Goal: Task Accomplishment & Management: Manage account settings

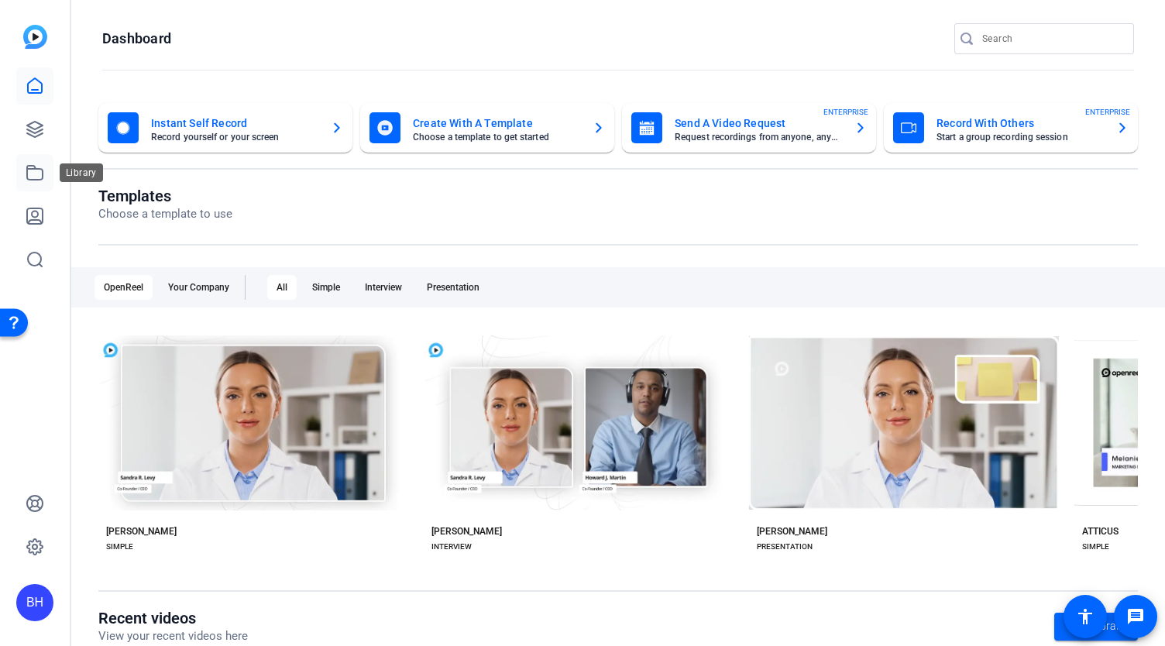
click at [31, 172] on icon at bounding box center [35, 172] width 19 height 19
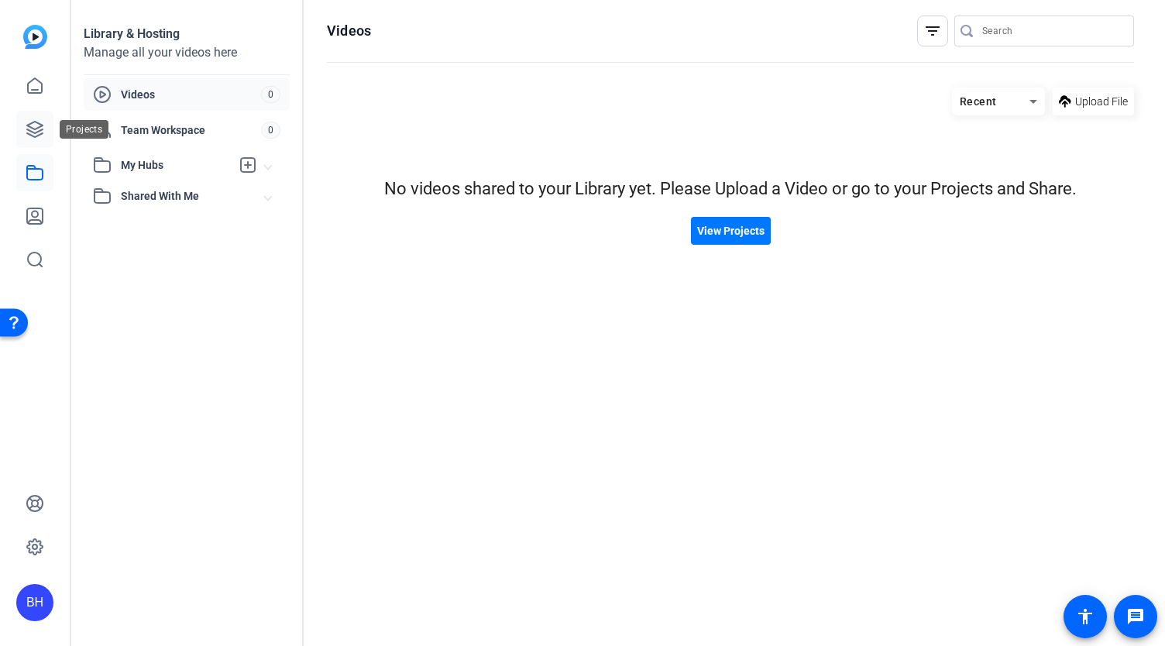
click at [33, 129] on icon at bounding box center [35, 129] width 19 height 19
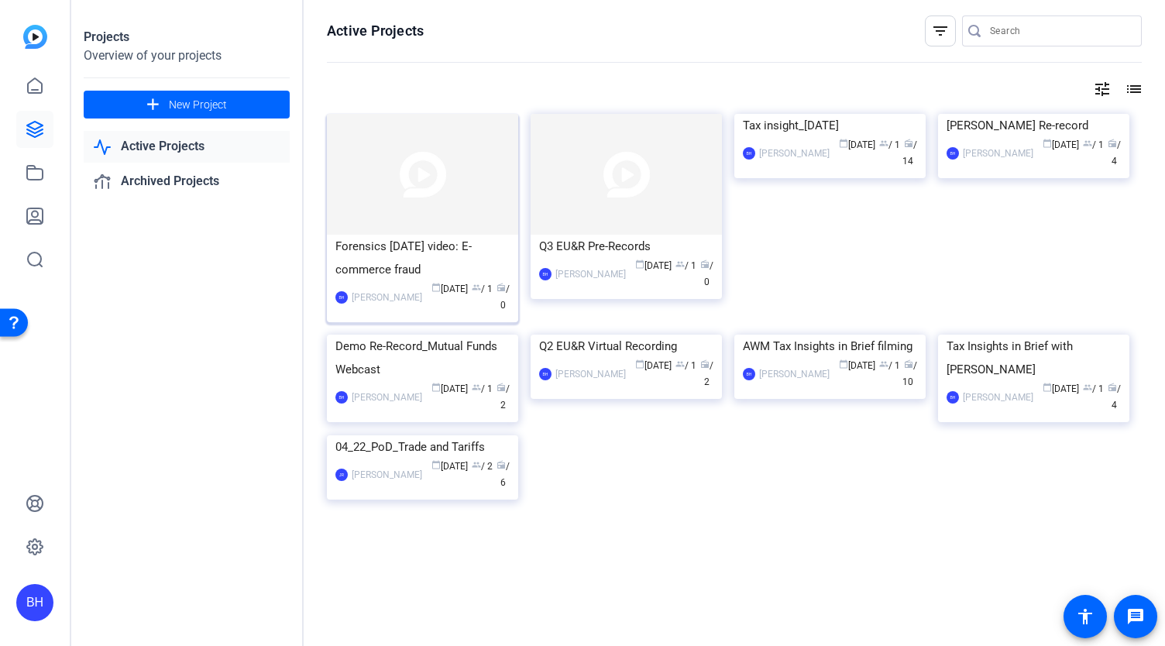
click at [414, 194] on img at bounding box center [422, 174] width 191 height 121
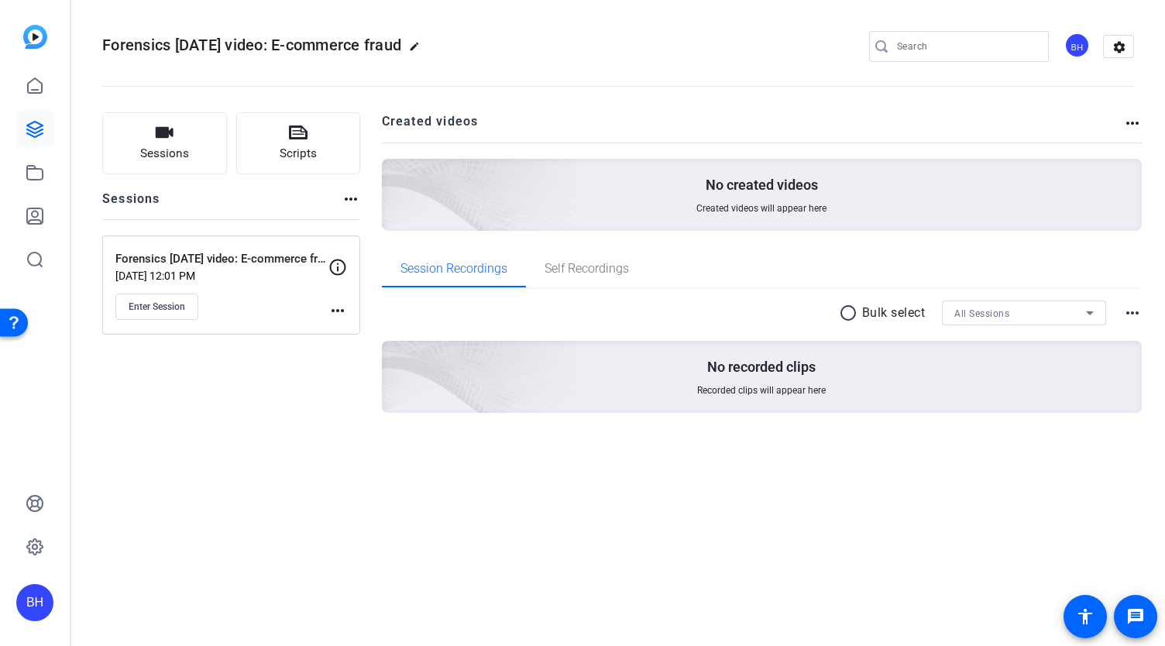
click at [215, 427] on div "Sessions Scripts Sessions more_horiz Forensics [DATE] video: E-commerce fraud […" at bounding box center [231, 287] width 258 height 350
click at [32, 179] on icon at bounding box center [34, 173] width 15 height 14
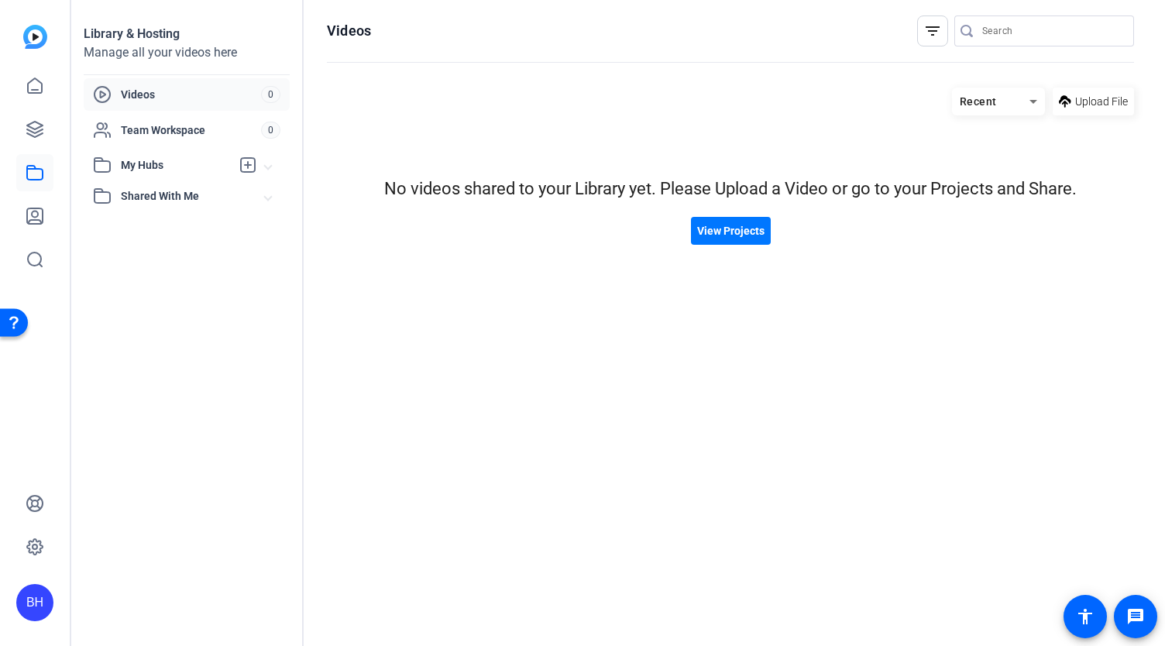
click at [145, 94] on span "Videos" at bounding box center [191, 94] width 140 height 15
click at [43, 221] on icon at bounding box center [35, 216] width 19 height 19
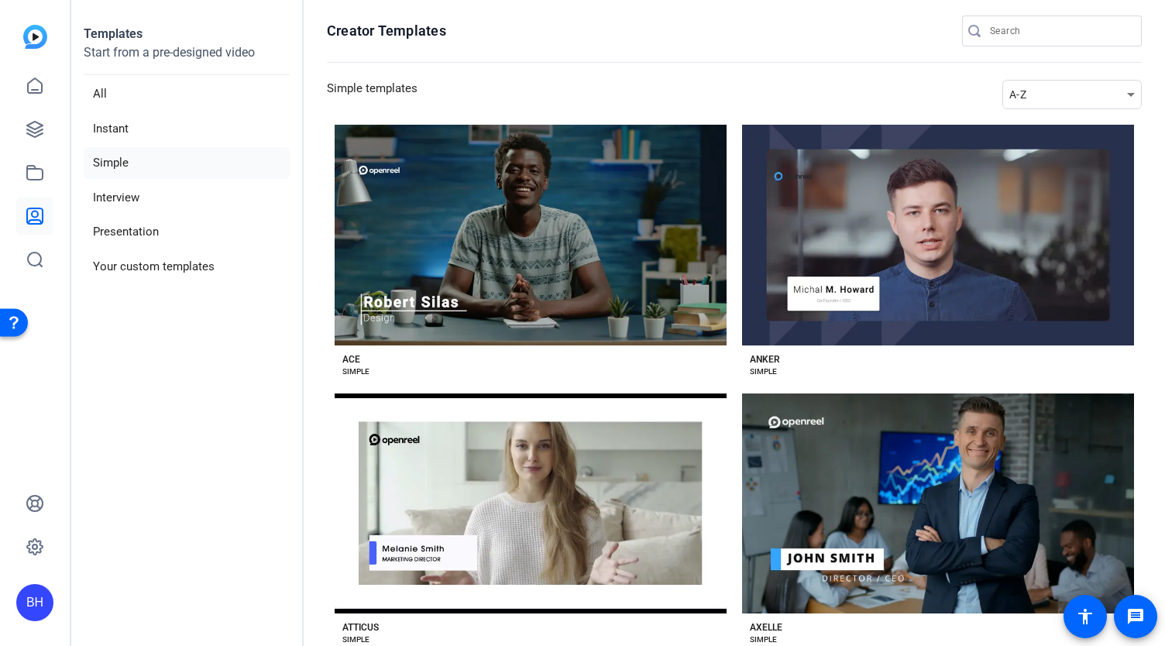
scroll to position [77, 0]
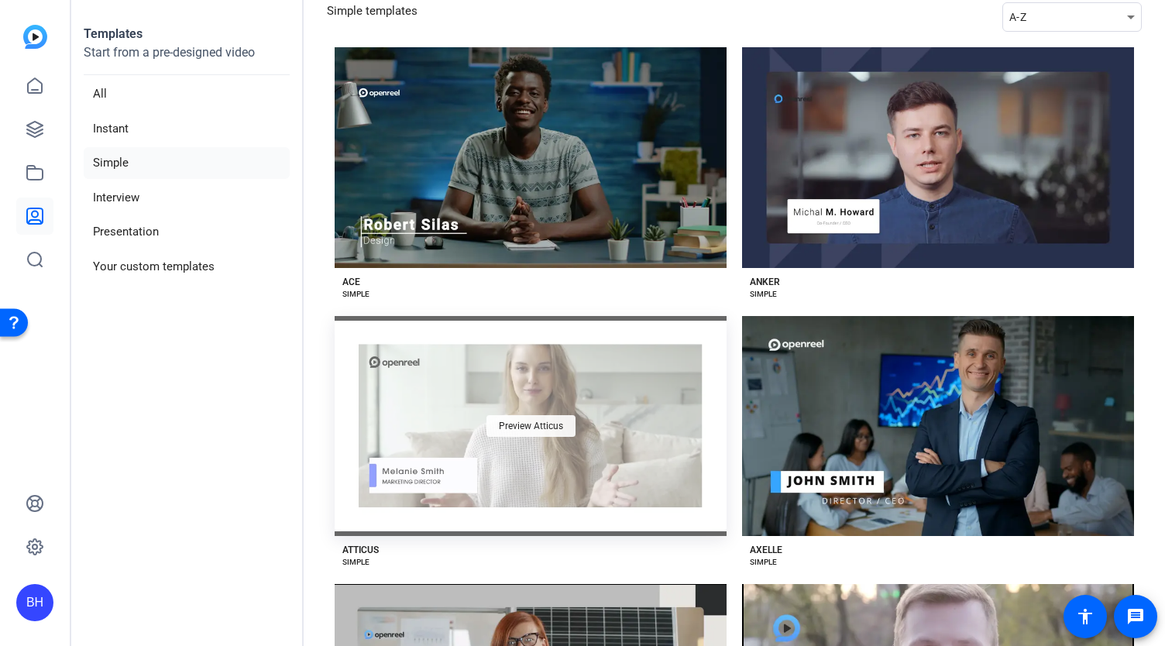
click at [516, 425] on span "Preview Atticus" at bounding box center [531, 425] width 64 height 9
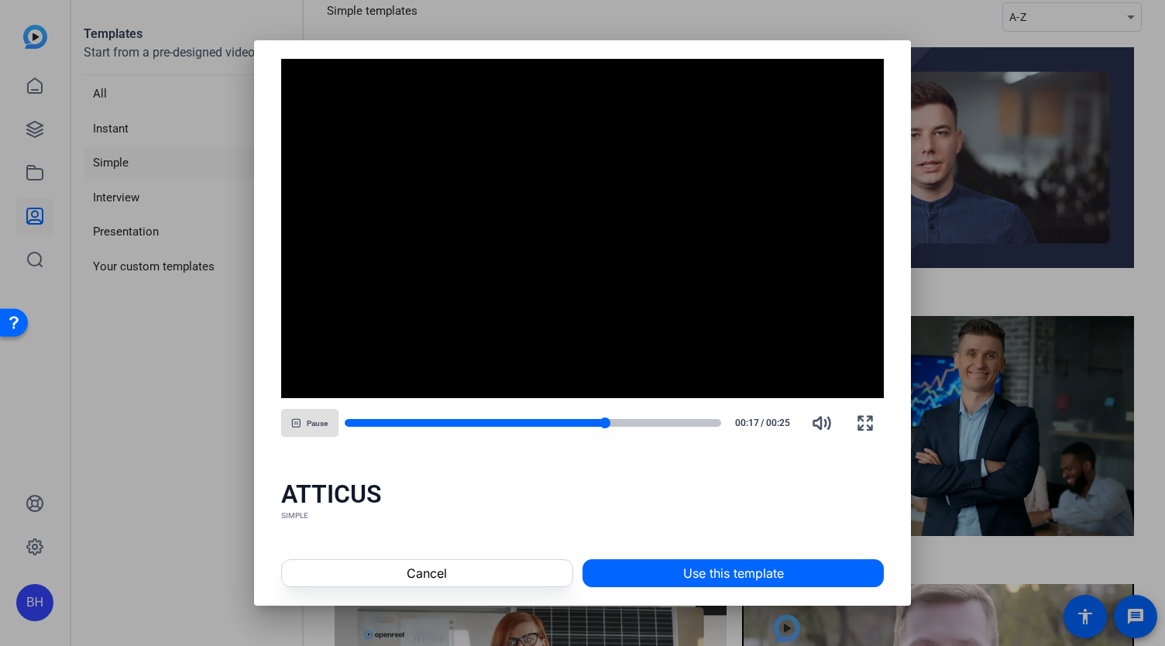
click at [622, 423] on div at bounding box center [533, 423] width 377 height 8
click at [674, 423] on div at bounding box center [533, 423] width 377 height 8
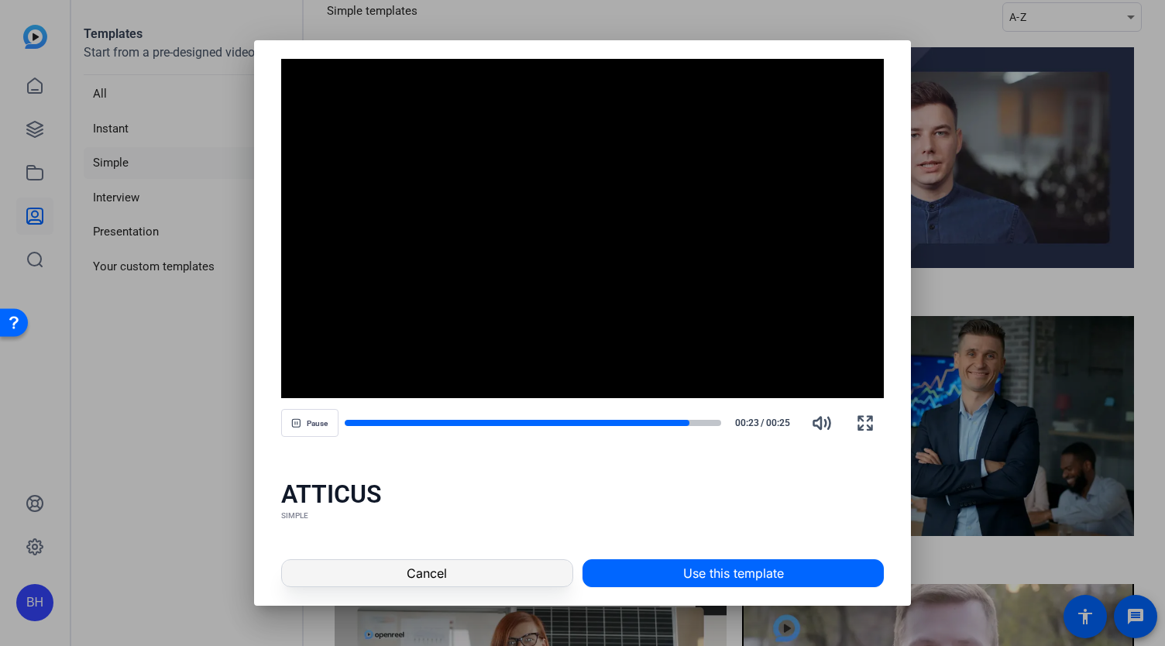
click at [421, 579] on span "Cancel" at bounding box center [427, 573] width 40 height 19
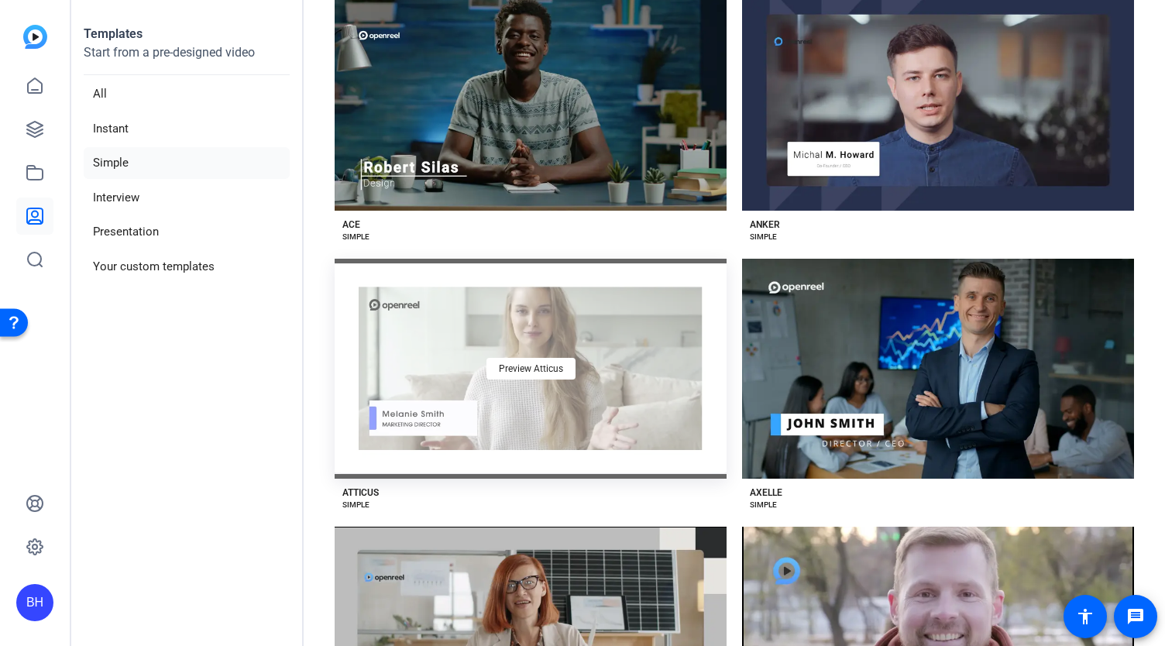
scroll to position [232, 0]
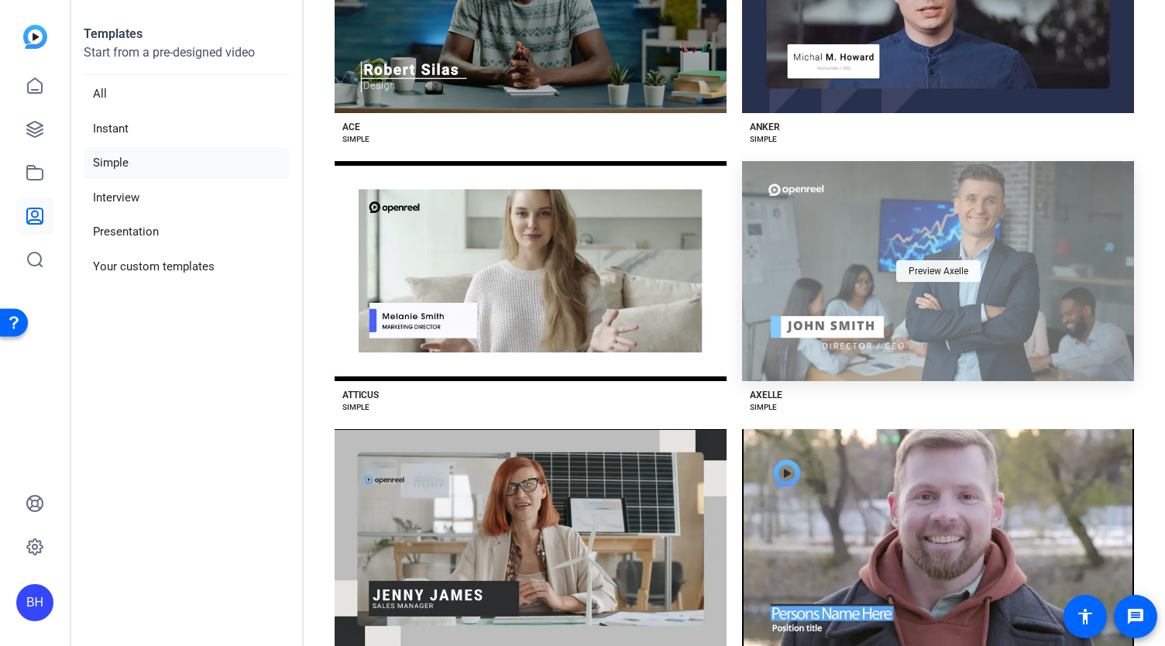
click at [920, 272] on span "Preview Axelle" at bounding box center [939, 270] width 60 height 9
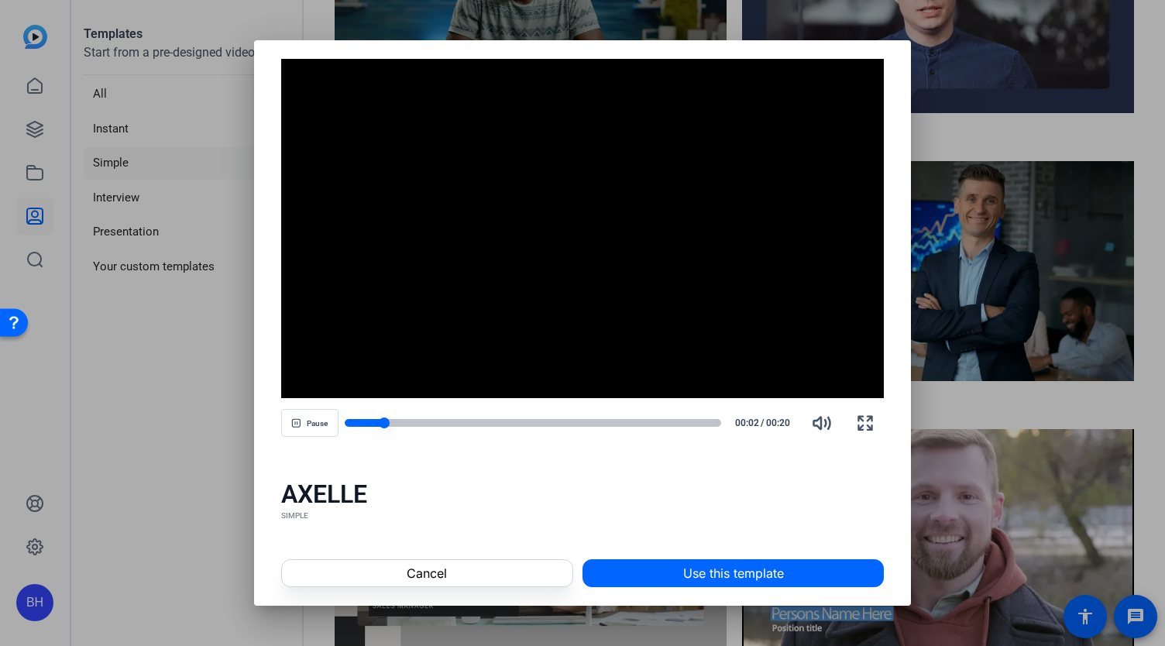
click at [435, 422] on div at bounding box center [533, 423] width 377 height 8
click at [426, 571] on span "Cancel" at bounding box center [427, 573] width 40 height 19
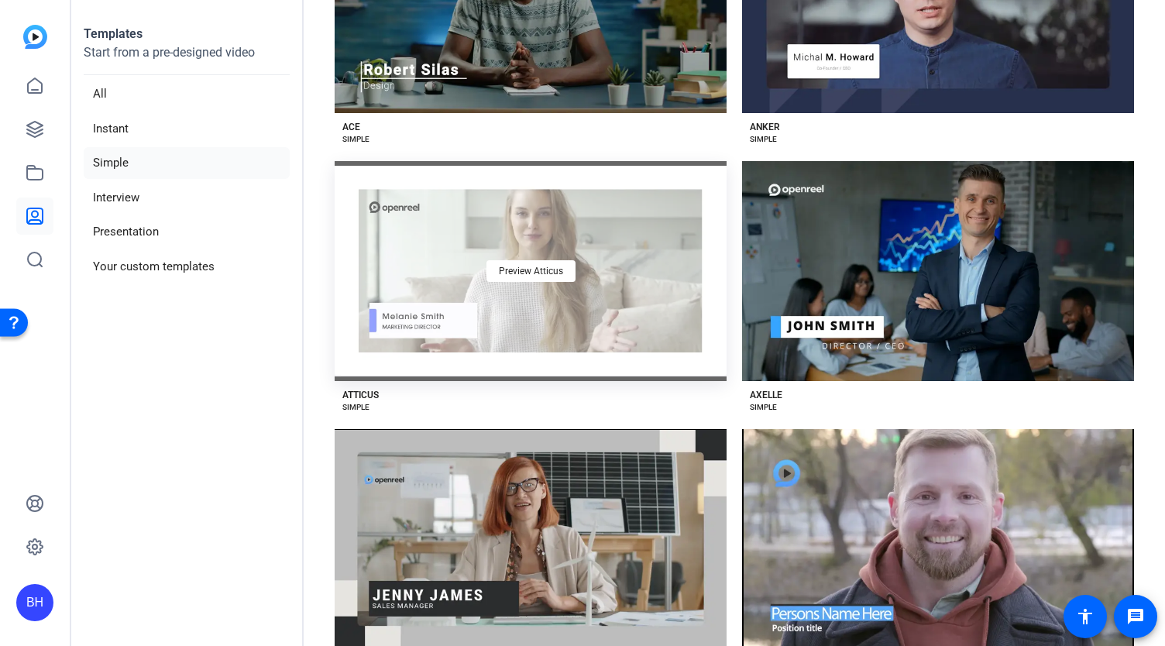
scroll to position [0, 0]
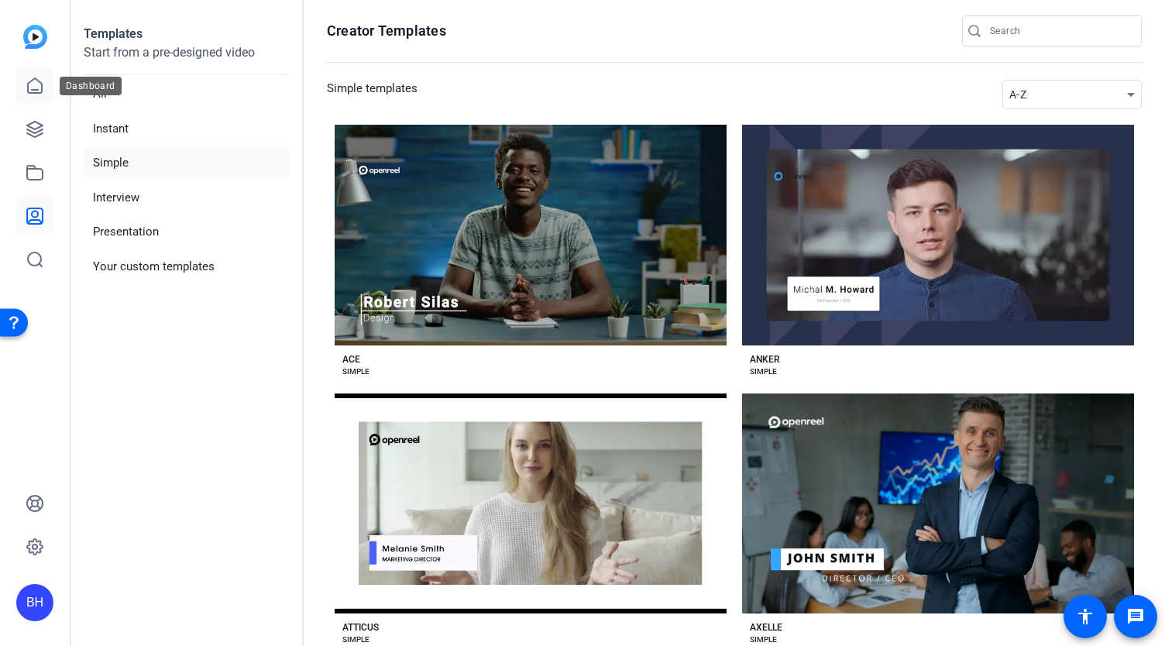
click at [36, 86] on icon at bounding box center [35, 86] width 19 height 19
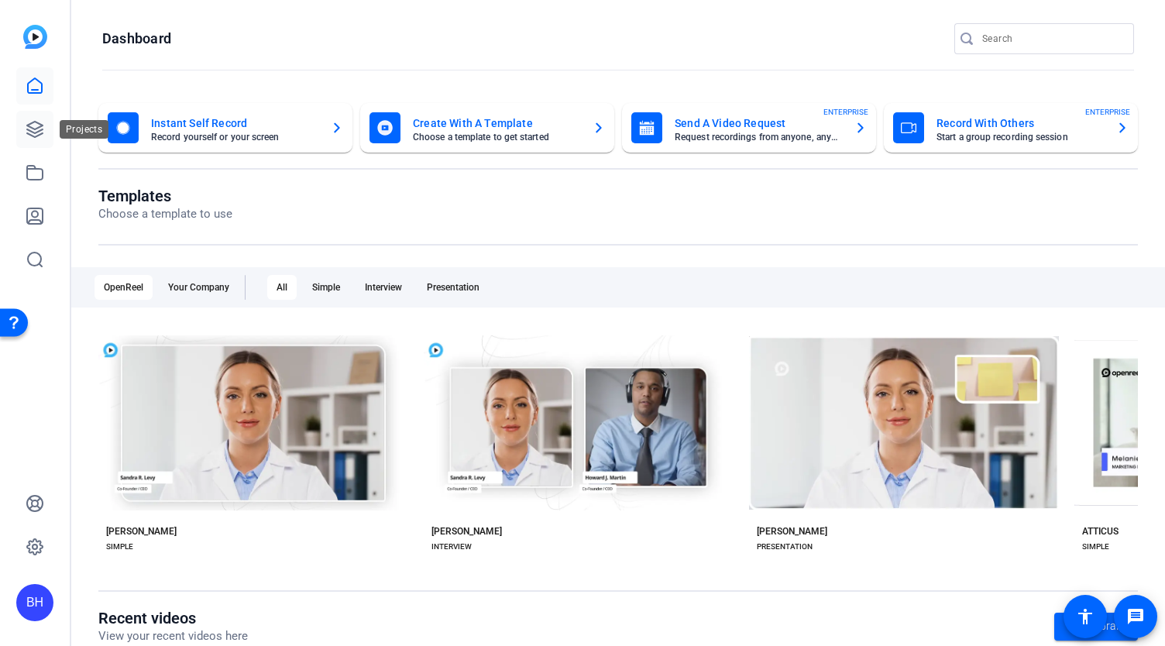
click at [29, 134] on icon at bounding box center [34, 129] width 15 height 15
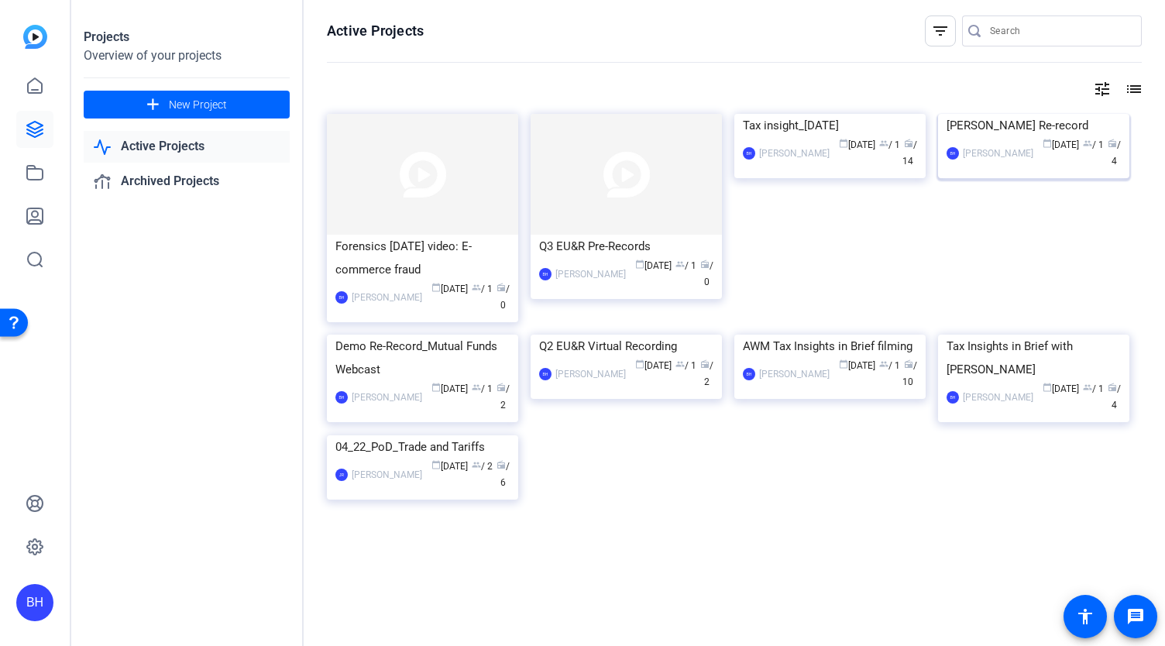
click at [1026, 114] on img at bounding box center [1033, 114] width 191 height 0
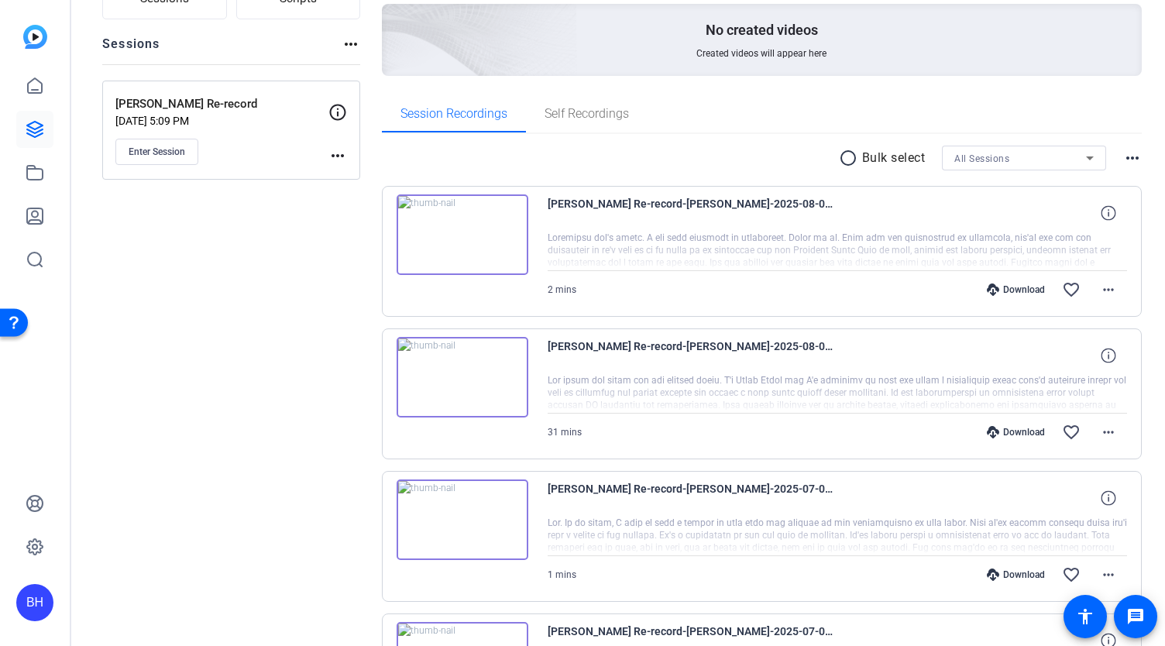
scroll to position [232, 0]
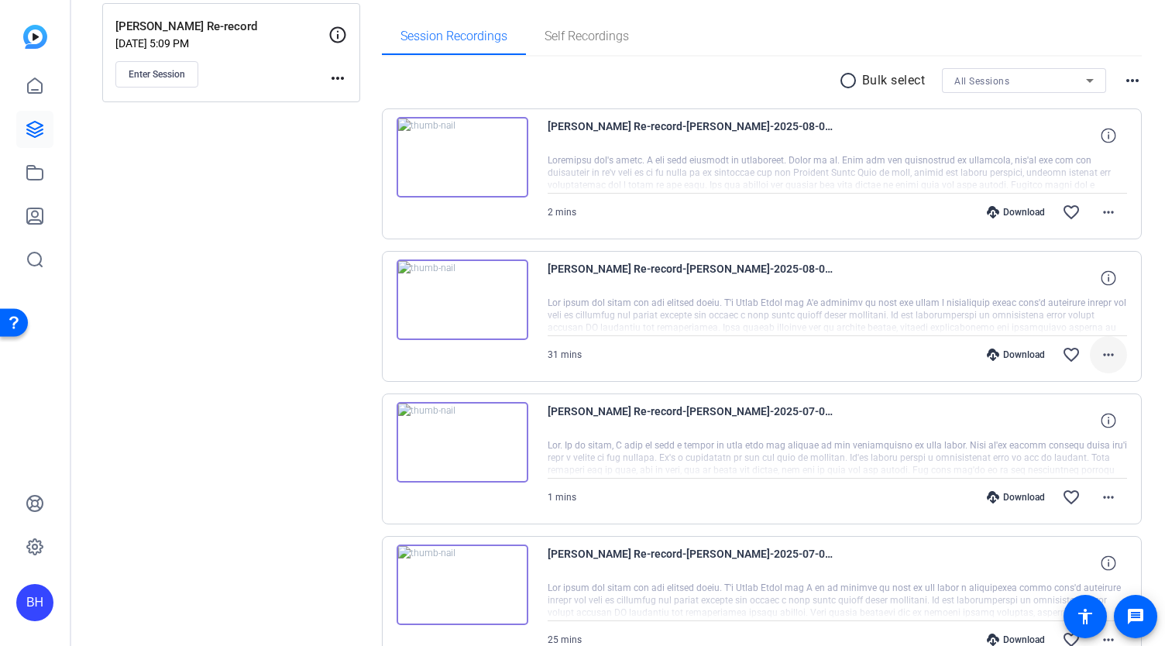
click at [1099, 353] on mat-icon "more_horiz" at bounding box center [1108, 355] width 19 height 19
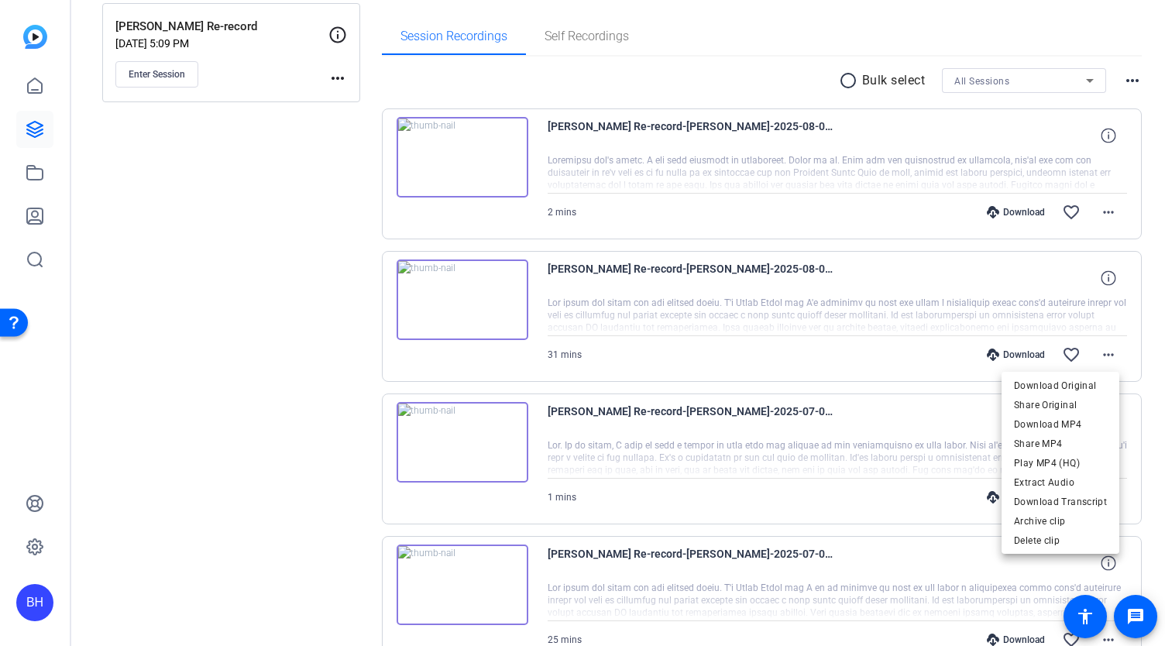
click at [674, 298] on div at bounding box center [582, 323] width 1165 height 646
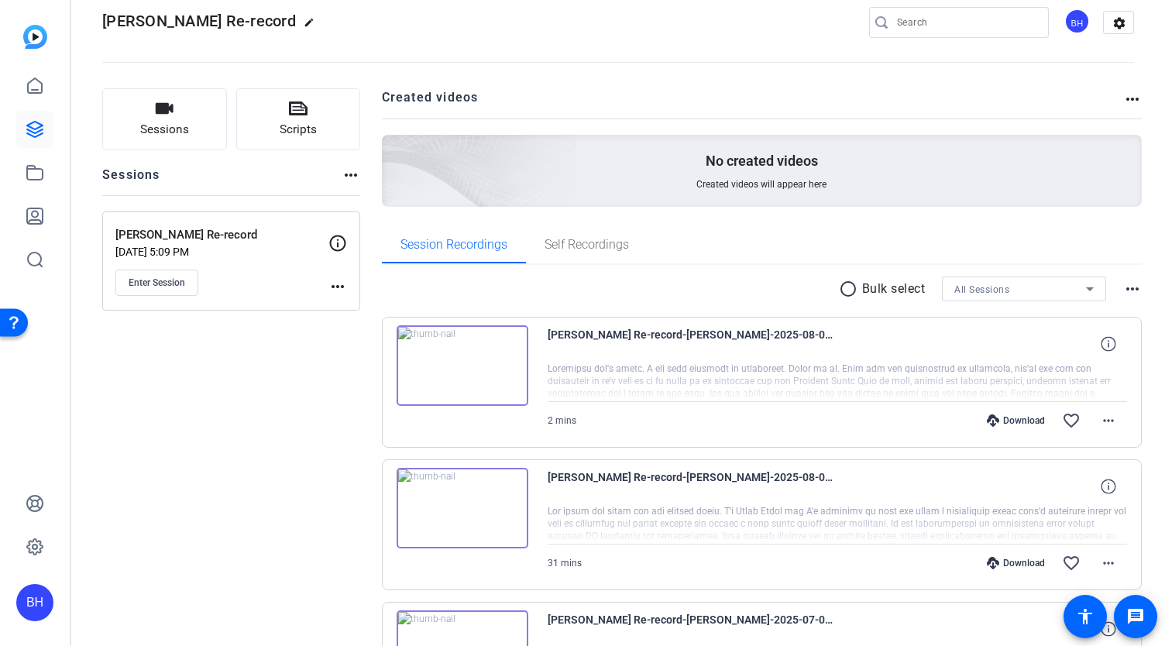
scroll to position [0, 0]
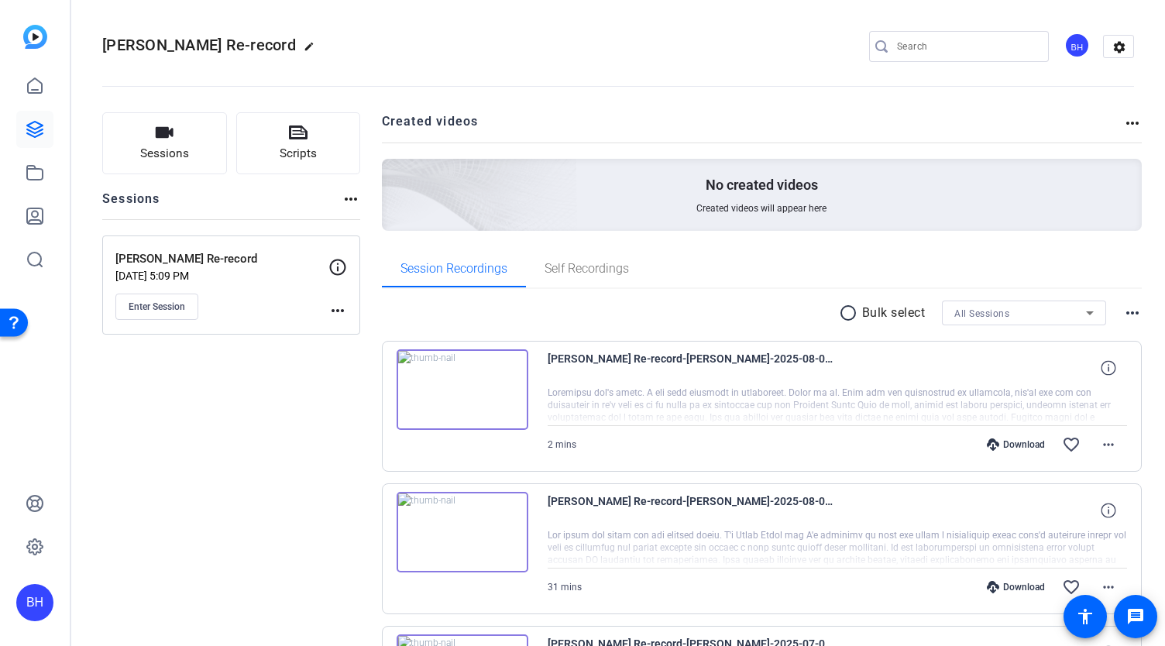
click at [1128, 122] on mat-icon "more_horiz" at bounding box center [1132, 123] width 19 height 19
click at [683, 142] on div at bounding box center [582, 323] width 1165 height 646
click at [428, 122] on h2 "Created videos" at bounding box center [753, 127] width 742 height 30
click at [655, 198] on div "No created videos Created videos will appear here" at bounding box center [762, 195] width 761 height 72
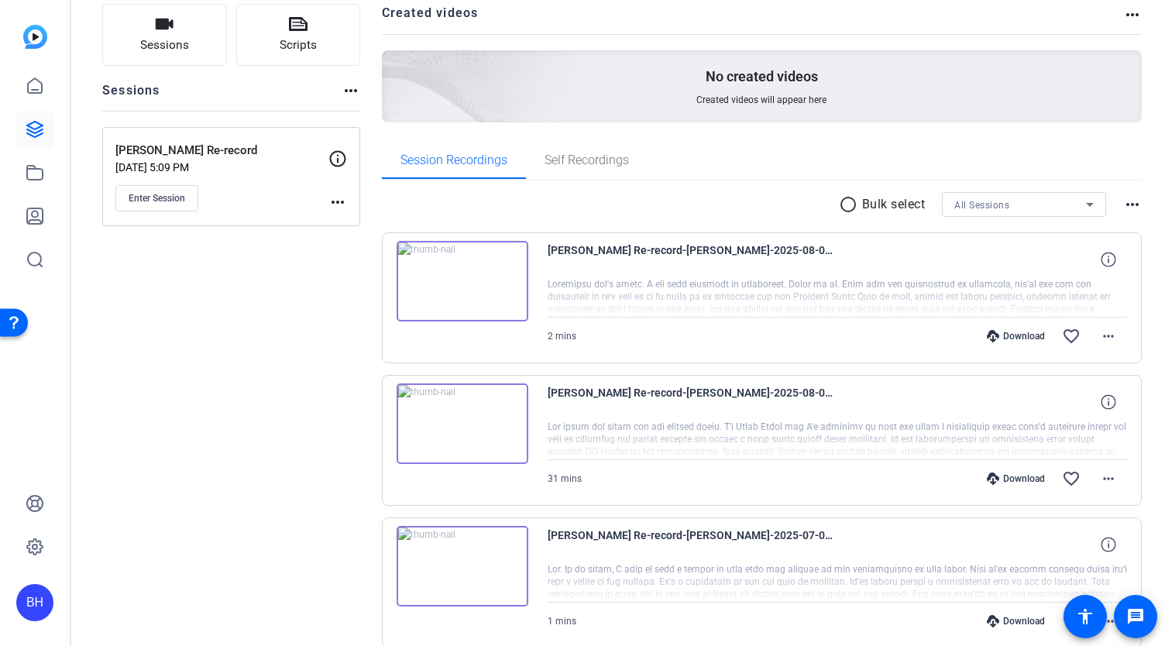
scroll to position [155, 0]
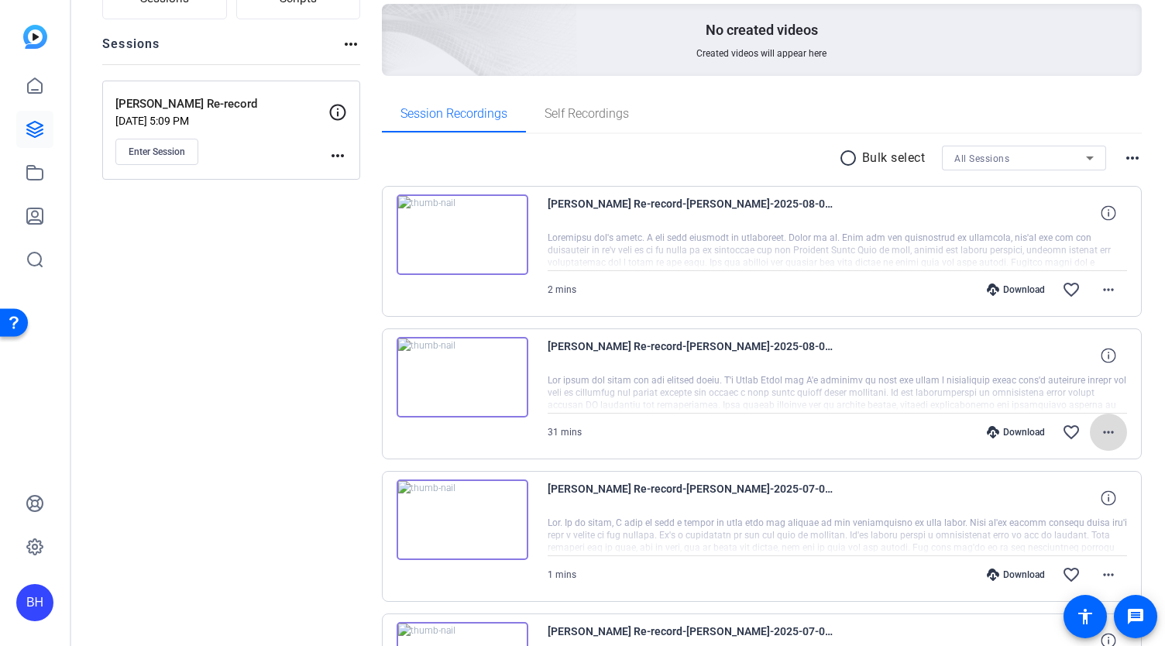
click at [1105, 430] on mat-icon "more_horiz" at bounding box center [1108, 432] width 19 height 19
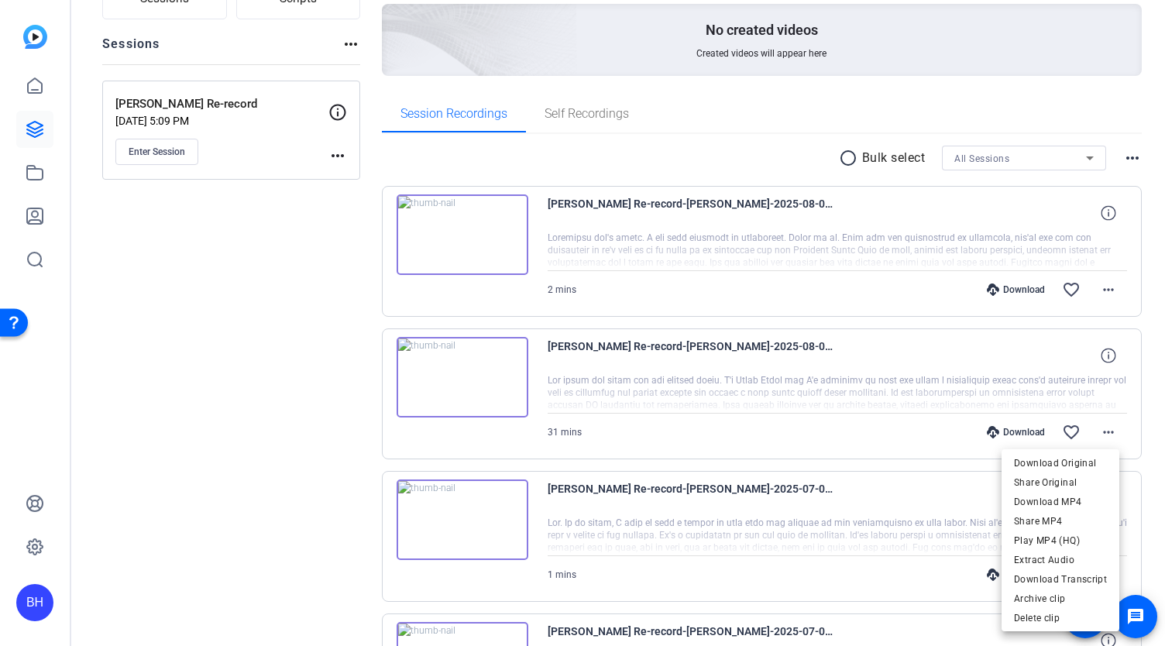
click at [770, 418] on div at bounding box center [582, 323] width 1165 height 646
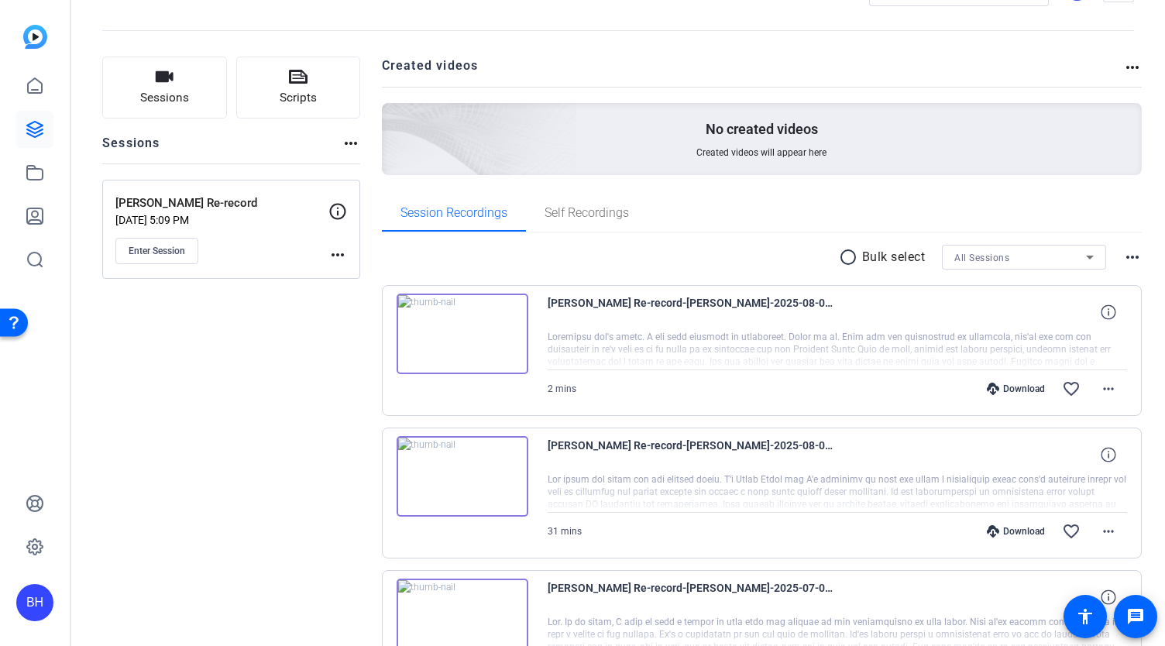
scroll to position [0, 0]
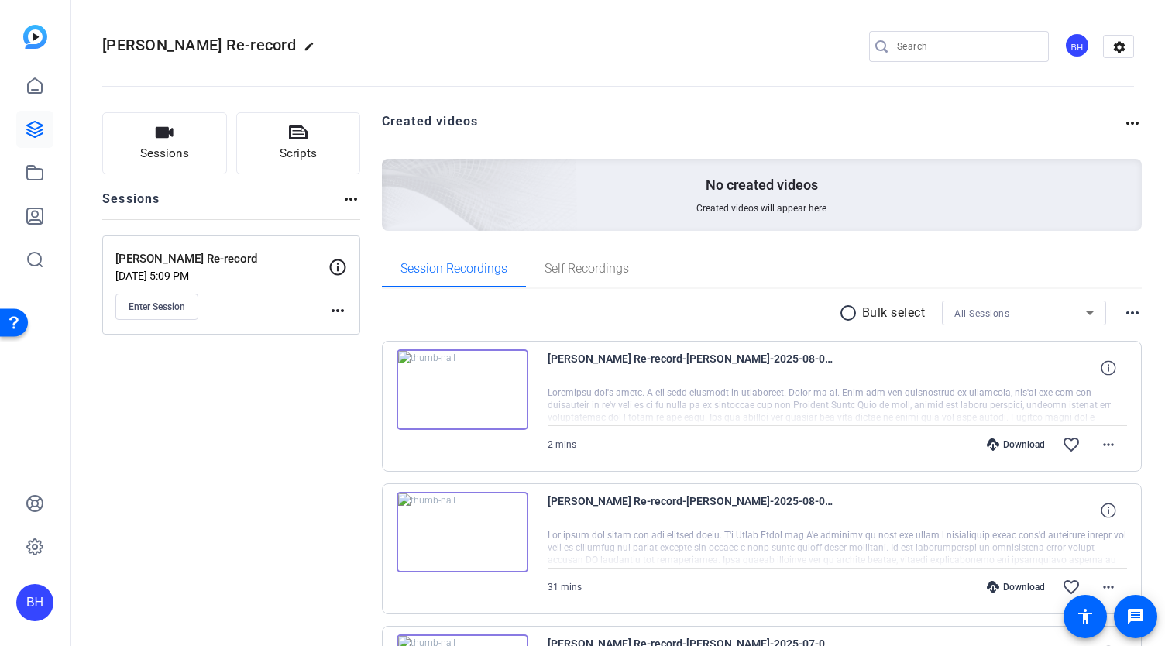
click at [349, 198] on mat-icon "more_horiz" at bounding box center [351, 199] width 19 height 19
click at [336, 309] on div at bounding box center [582, 323] width 1165 height 646
click at [336, 309] on mat-icon "more_horiz" at bounding box center [337, 310] width 19 height 19
click at [274, 386] on div at bounding box center [582, 323] width 1165 height 646
click at [595, 277] on span "Self Recordings" at bounding box center [587, 268] width 84 height 37
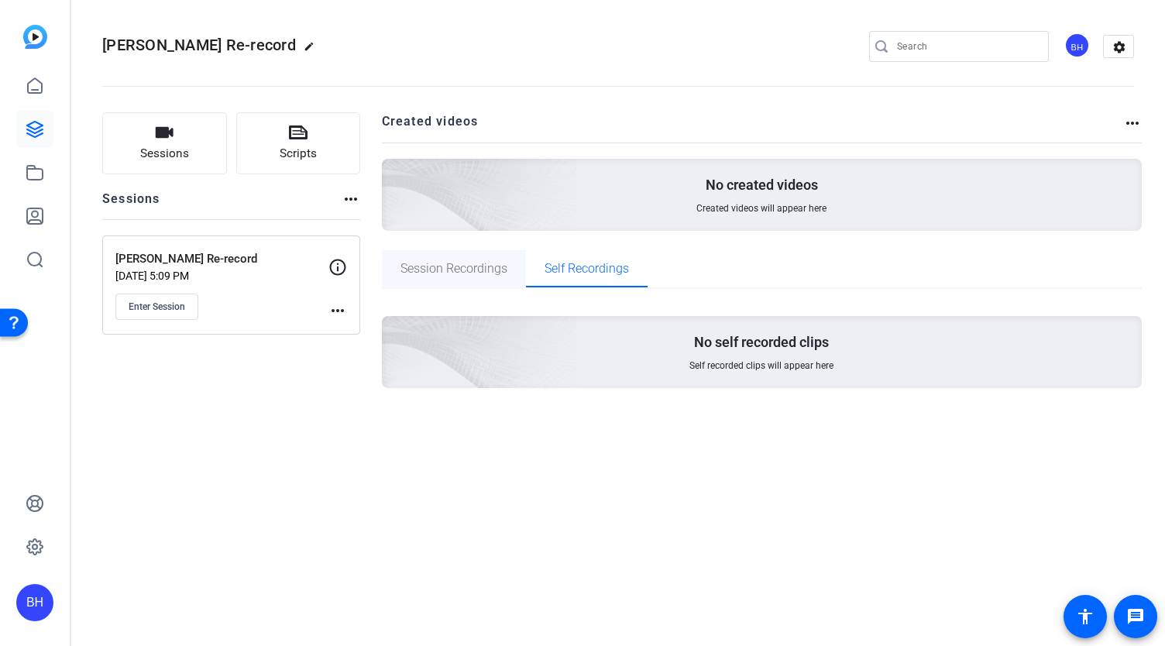
click at [494, 270] on span "Session Recordings" at bounding box center [454, 269] width 107 height 12
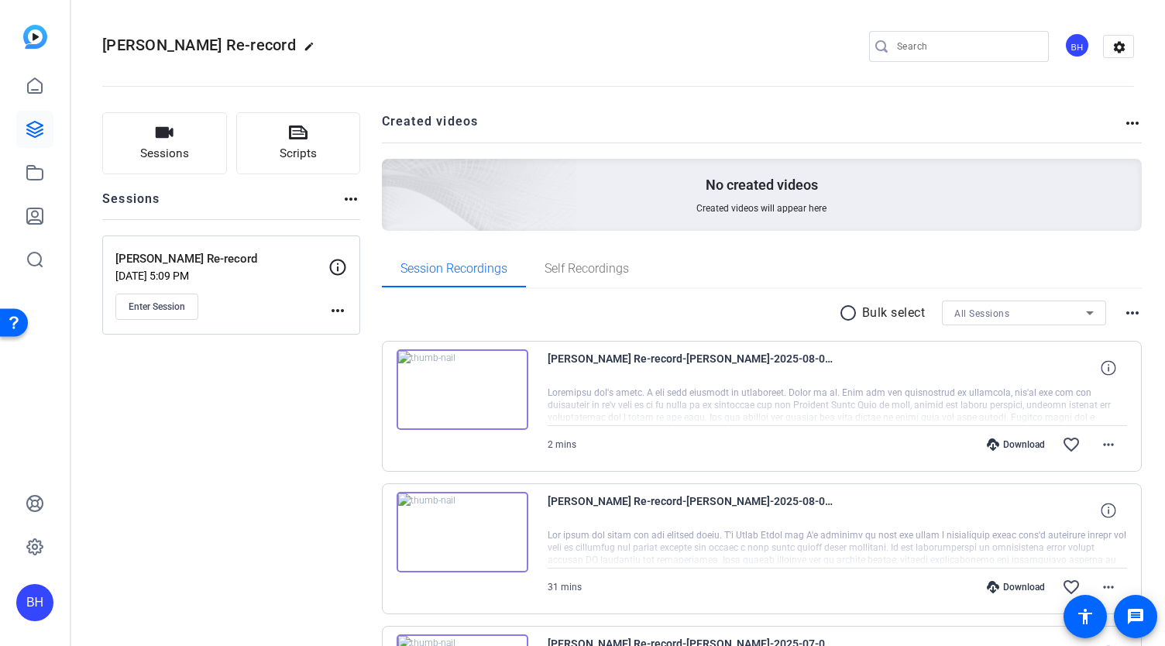
click at [1126, 123] on mat-icon "more_horiz" at bounding box center [1132, 123] width 19 height 19
click at [1126, 123] on div at bounding box center [582, 323] width 1165 height 646
click at [36, 166] on icon at bounding box center [35, 172] width 19 height 19
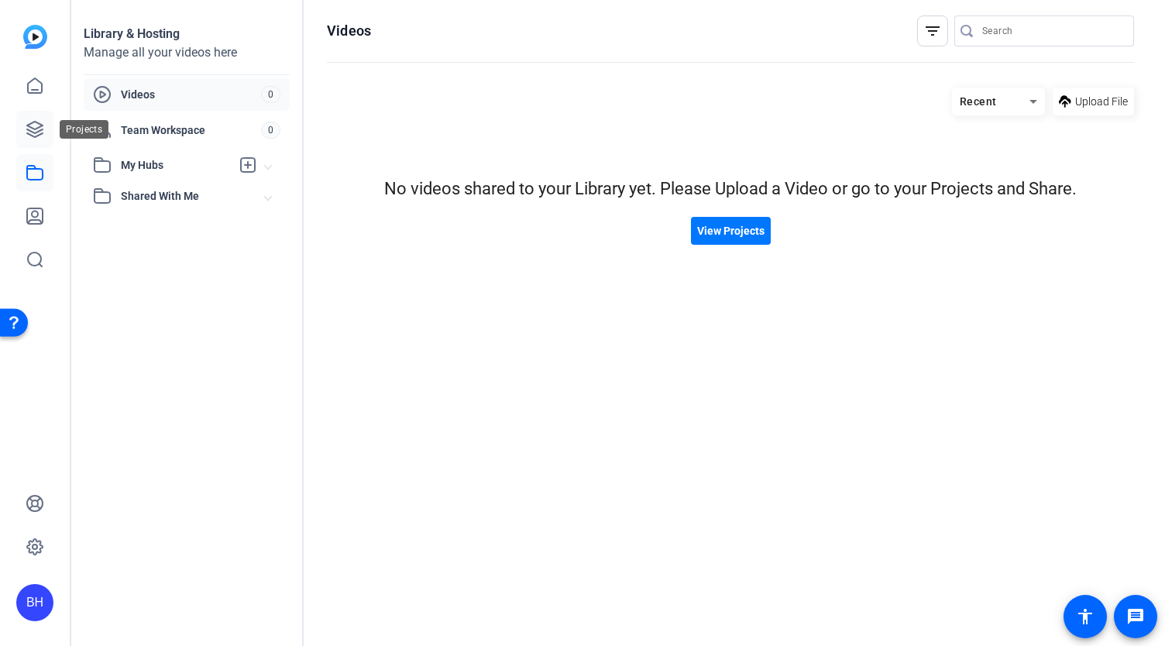
click at [29, 129] on icon at bounding box center [35, 129] width 19 height 19
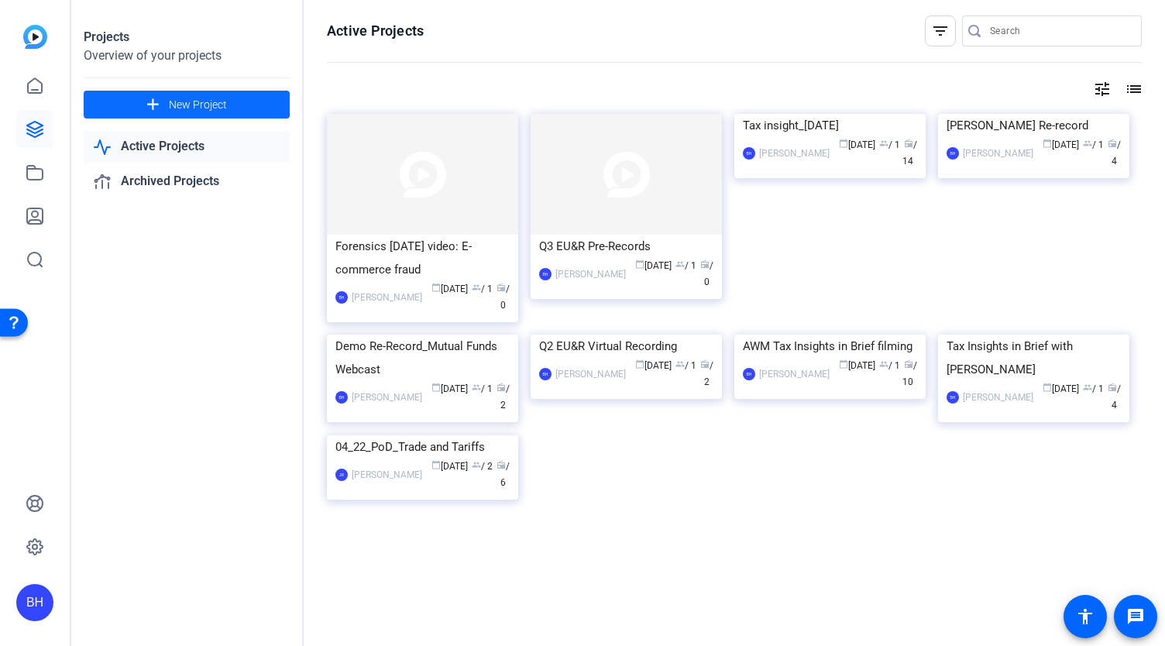
click at [163, 103] on span at bounding box center [187, 104] width 206 height 37
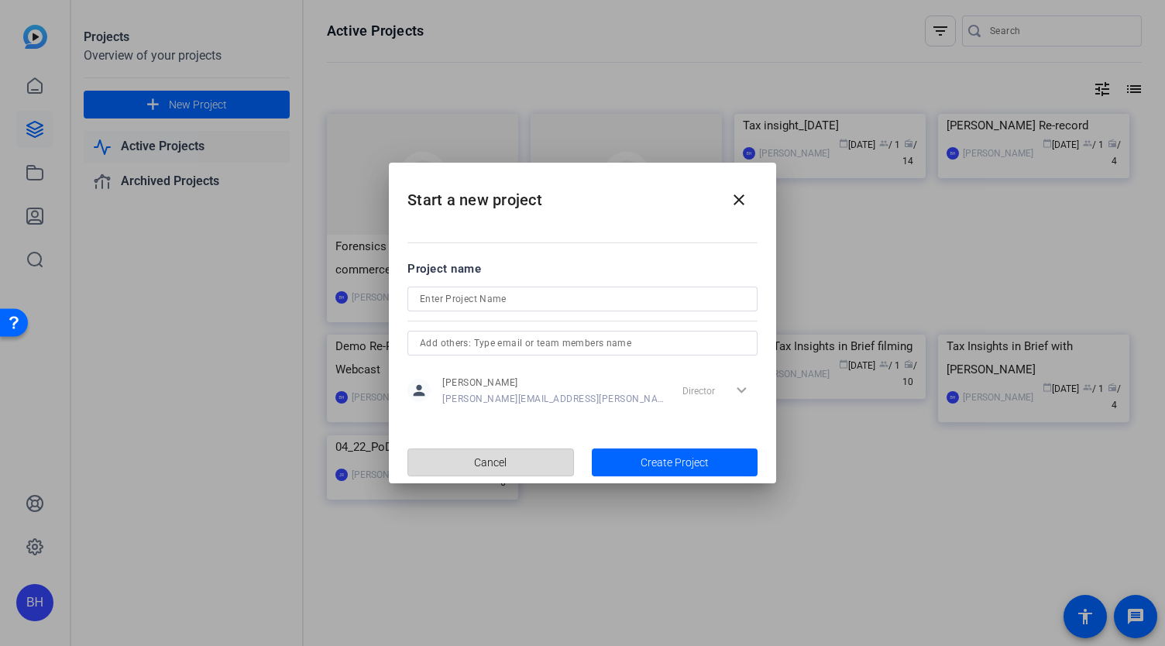
click at [488, 464] on span "Cancel" at bounding box center [490, 462] width 33 height 29
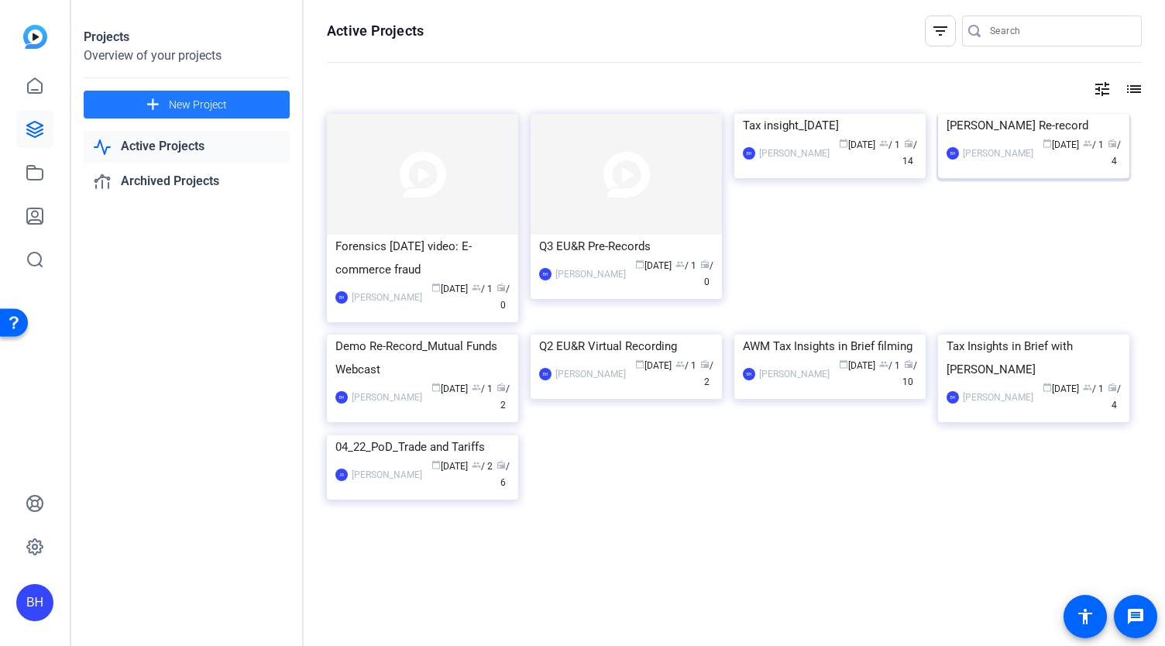
click at [1039, 114] on img at bounding box center [1033, 114] width 191 height 0
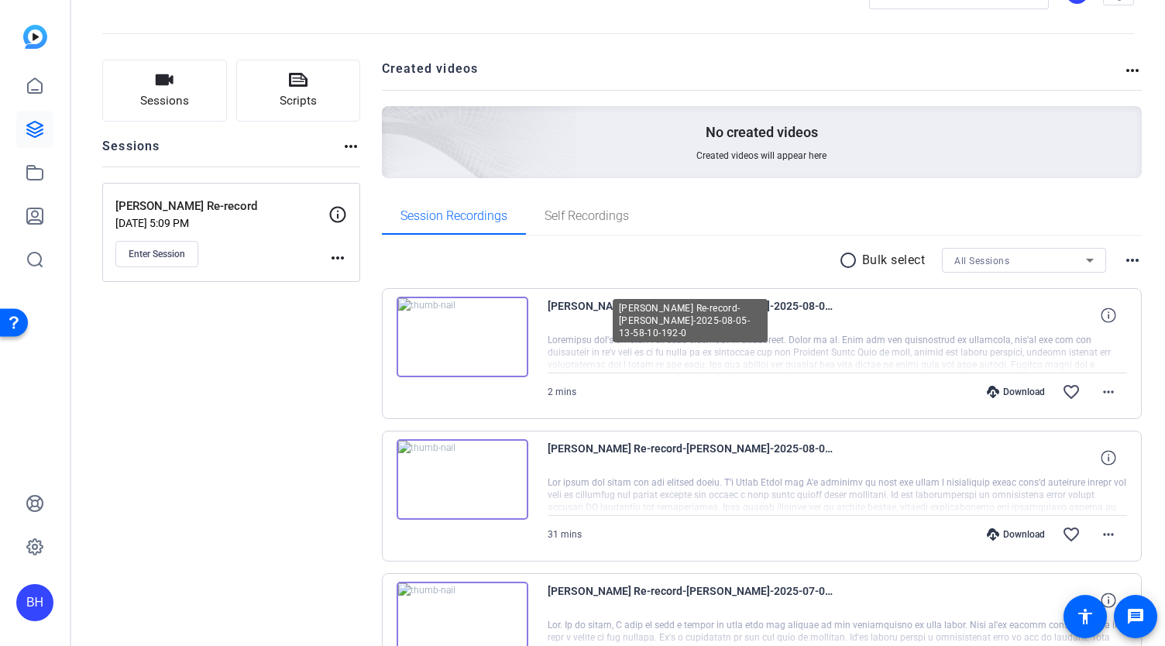
scroll to position [77, 0]
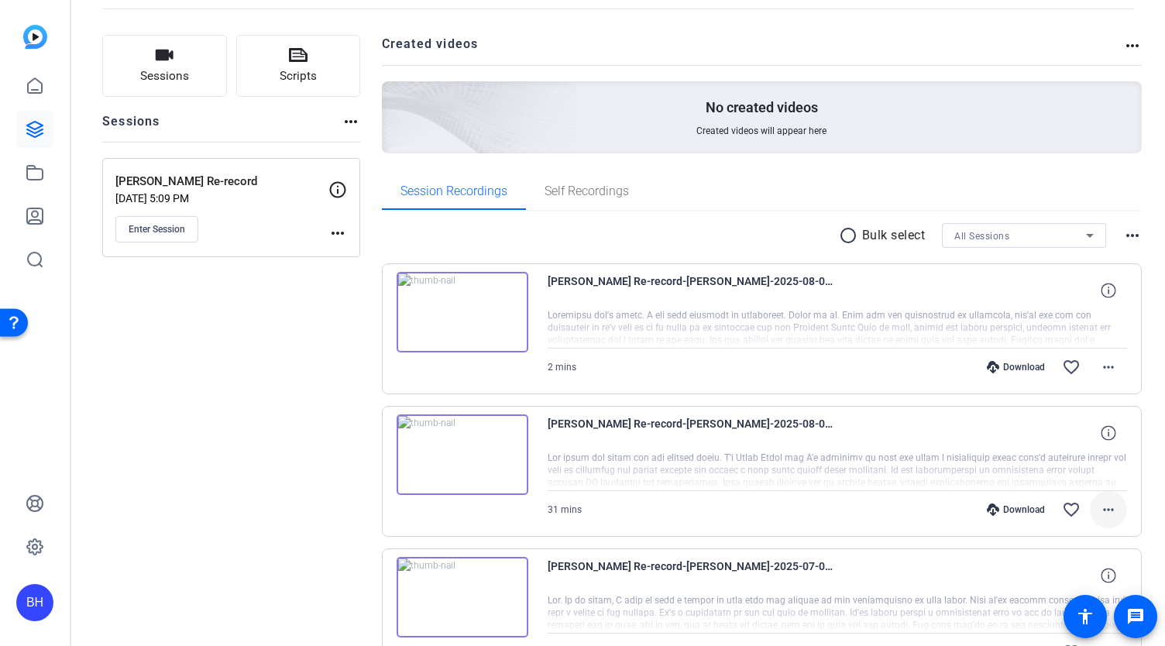
click at [1099, 507] on mat-icon "more_horiz" at bounding box center [1108, 509] width 19 height 19
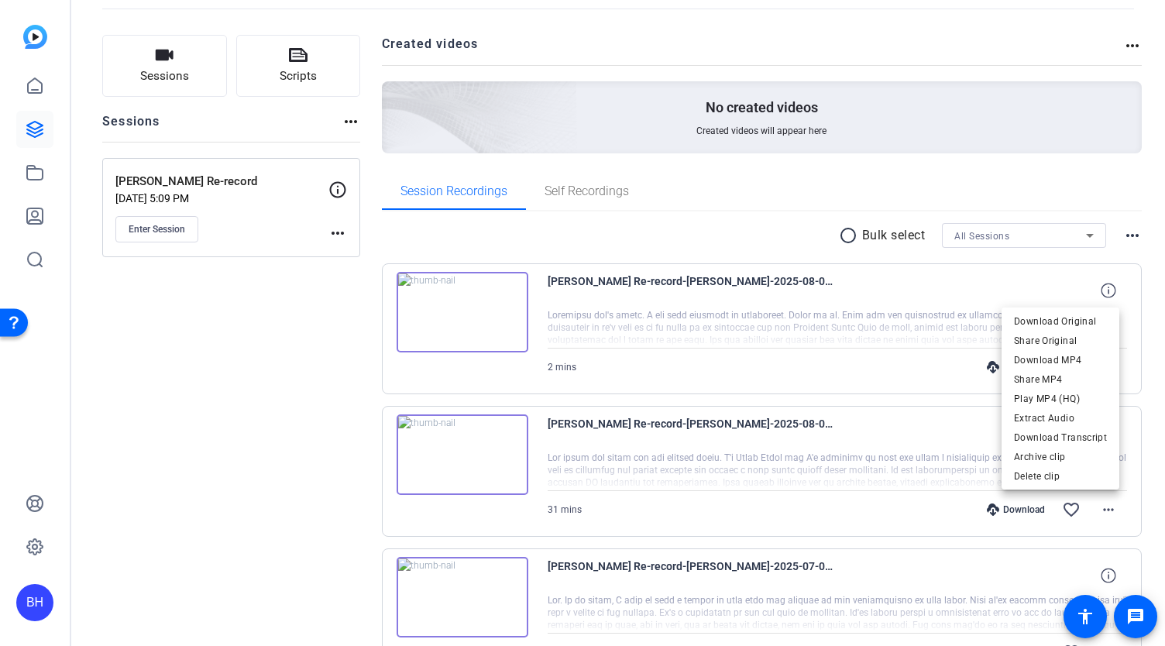
click at [964, 458] on div at bounding box center [582, 323] width 1165 height 646
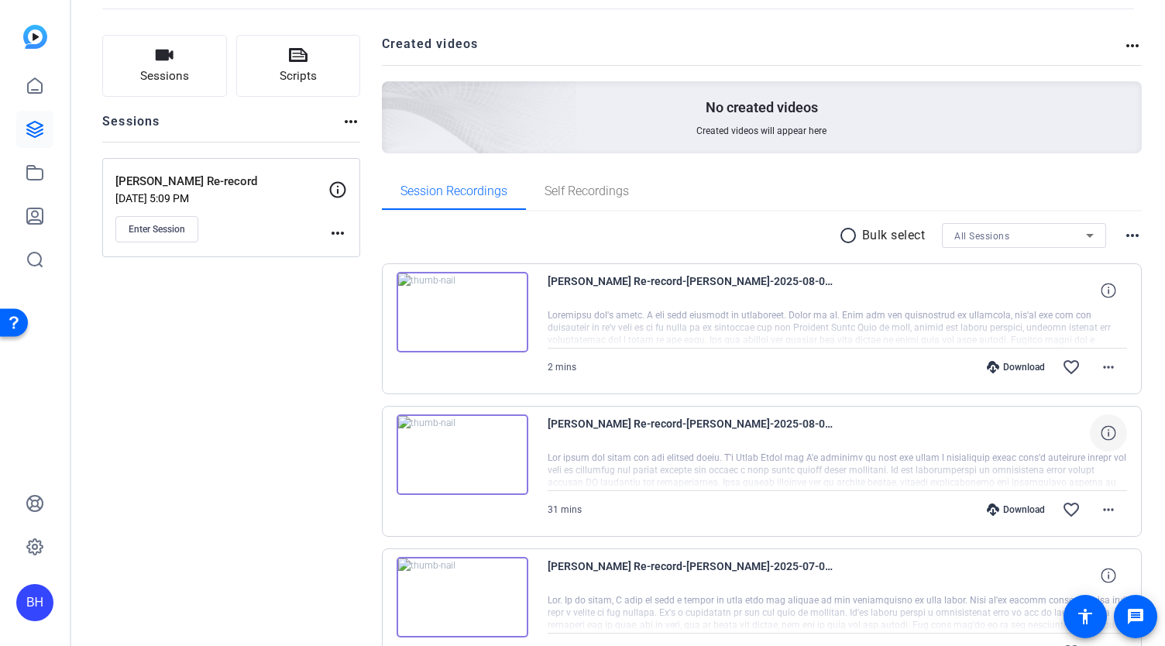
click at [1101, 433] on icon at bounding box center [1108, 432] width 15 height 15
click at [1101, 432] on mat-icon "close" at bounding box center [1108, 433] width 19 height 19
click at [1099, 505] on mat-icon "more_horiz" at bounding box center [1108, 509] width 19 height 19
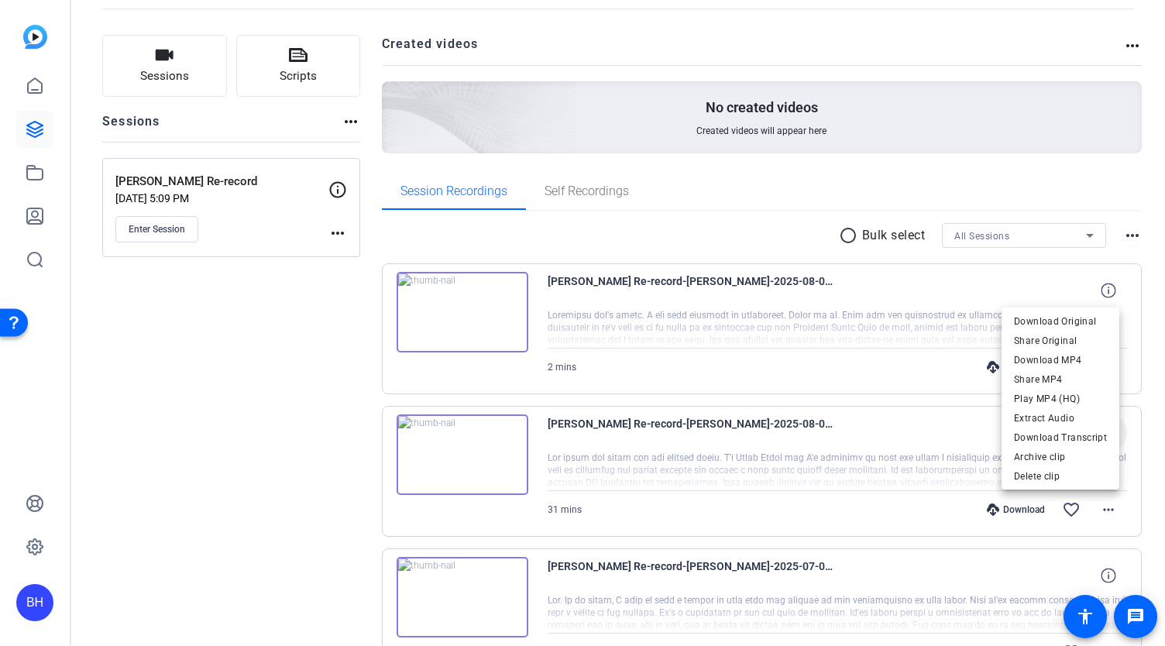
click at [729, 462] on div at bounding box center [582, 323] width 1165 height 646
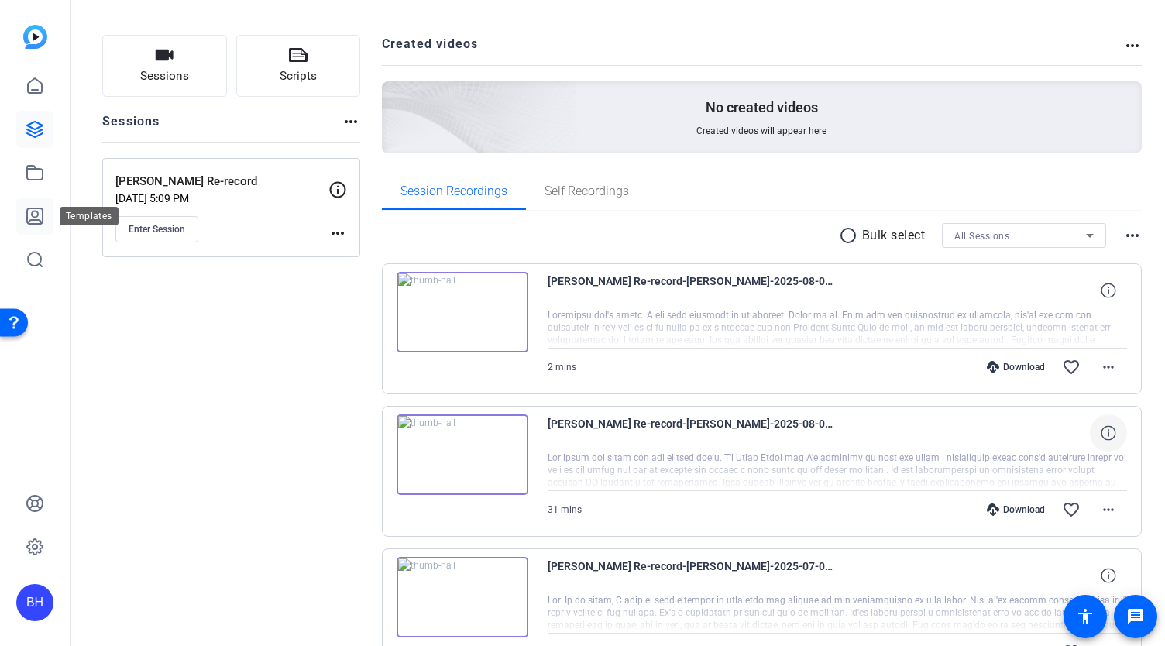
click at [32, 208] on icon at bounding box center [34, 215] width 15 height 15
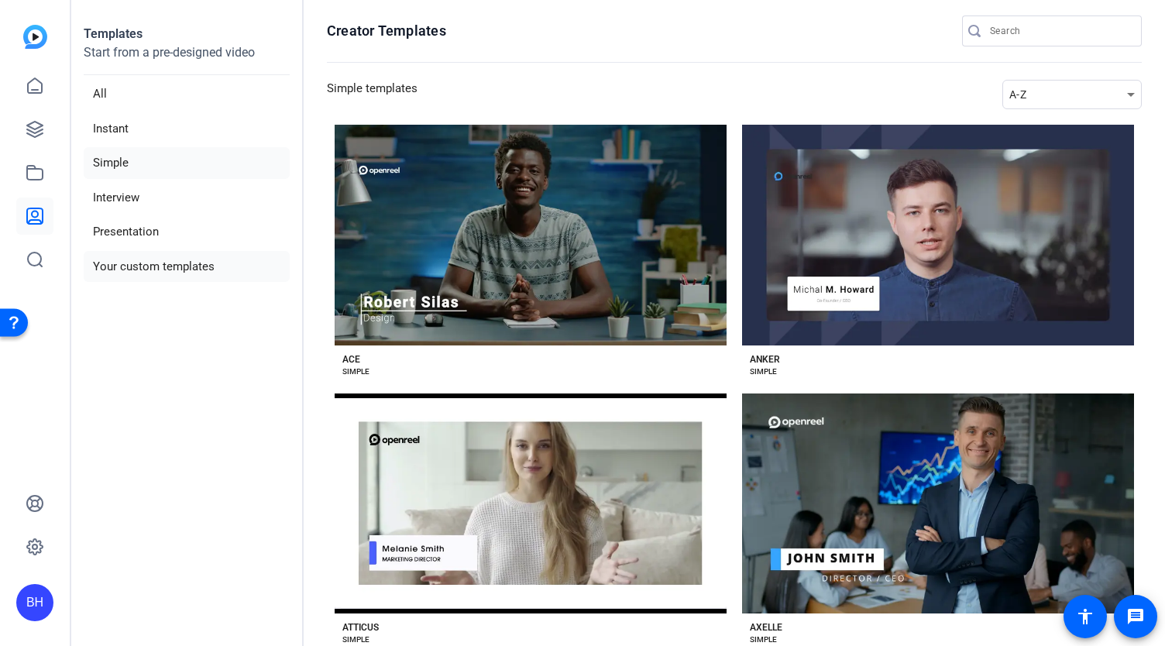
click at [144, 270] on li "Your custom templates" at bounding box center [187, 267] width 206 height 32
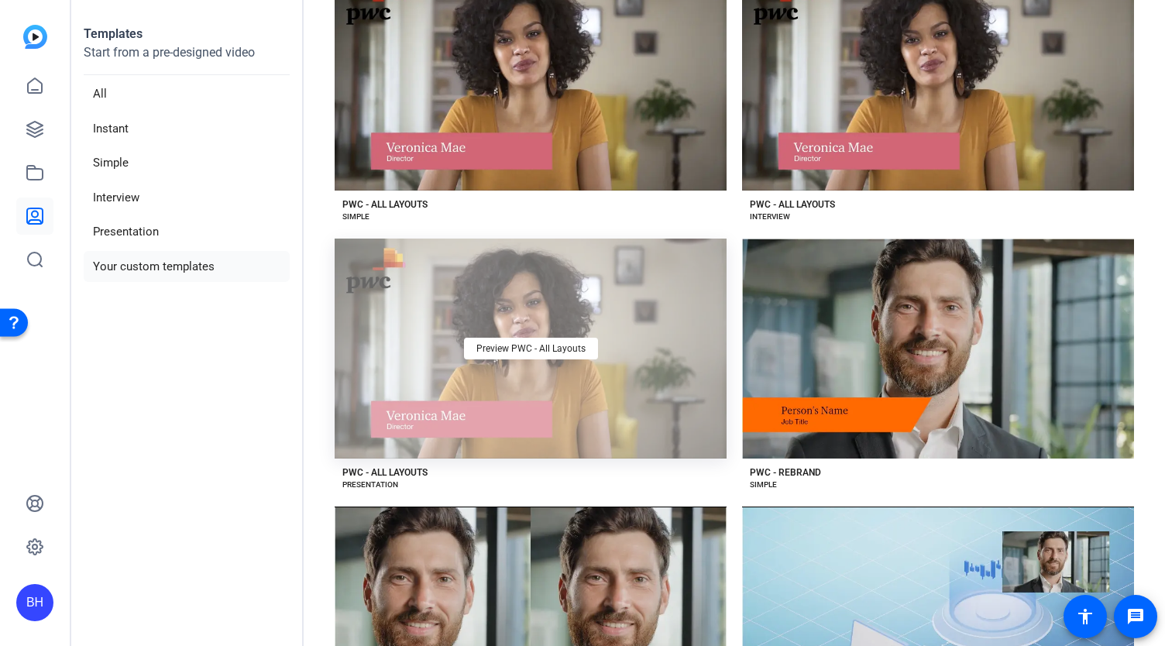
scroll to position [310, 0]
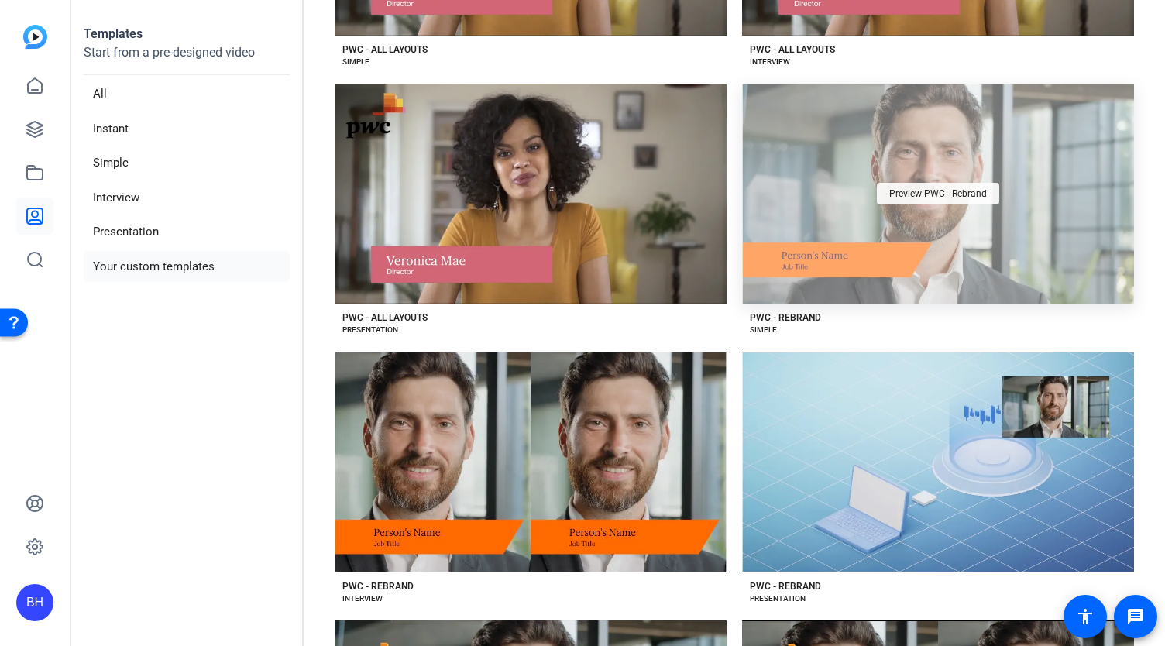
click at [937, 190] on span "Preview PWC - Rebrand" at bounding box center [938, 193] width 98 height 9
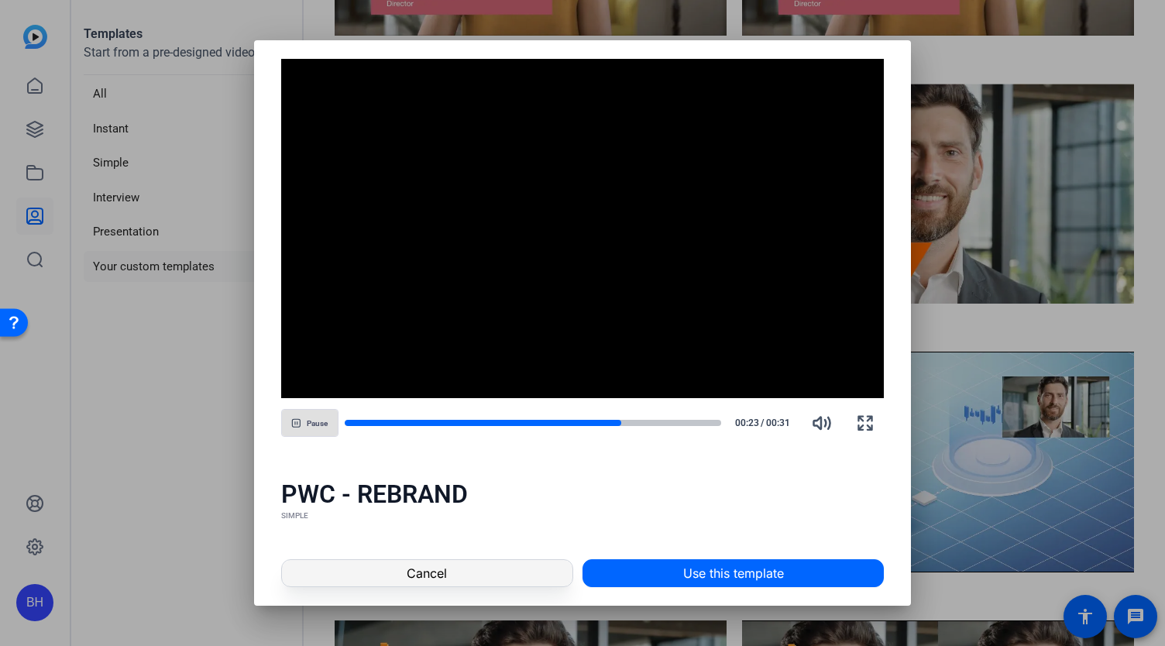
click at [432, 567] on span "Cancel" at bounding box center [427, 573] width 40 height 19
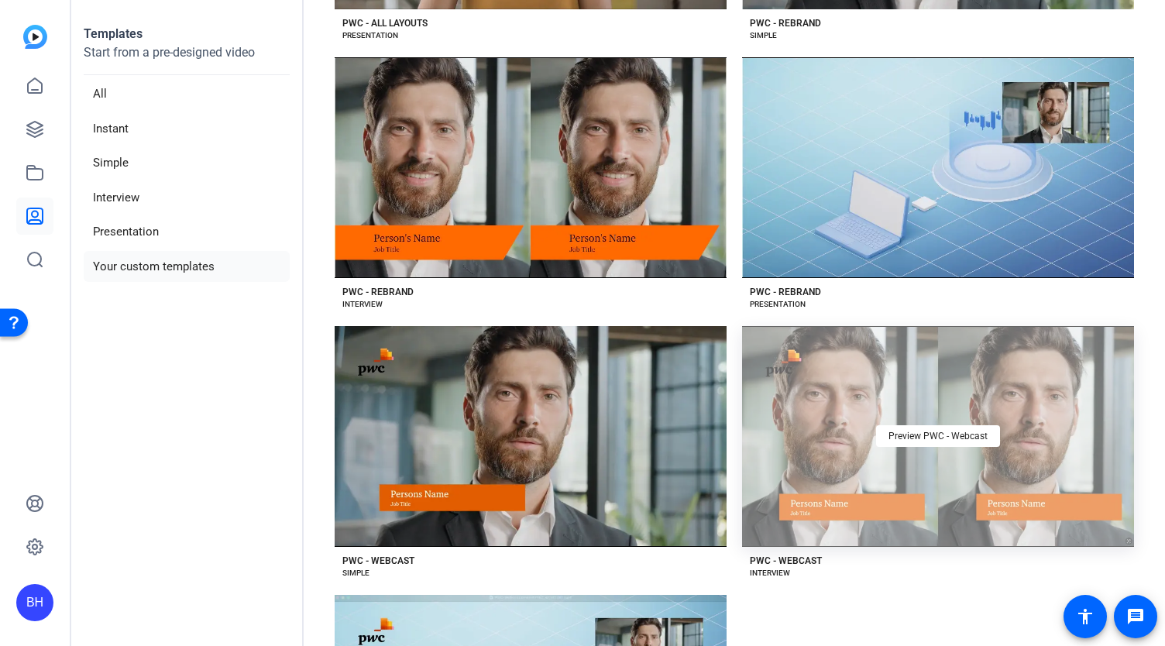
scroll to position [372, 0]
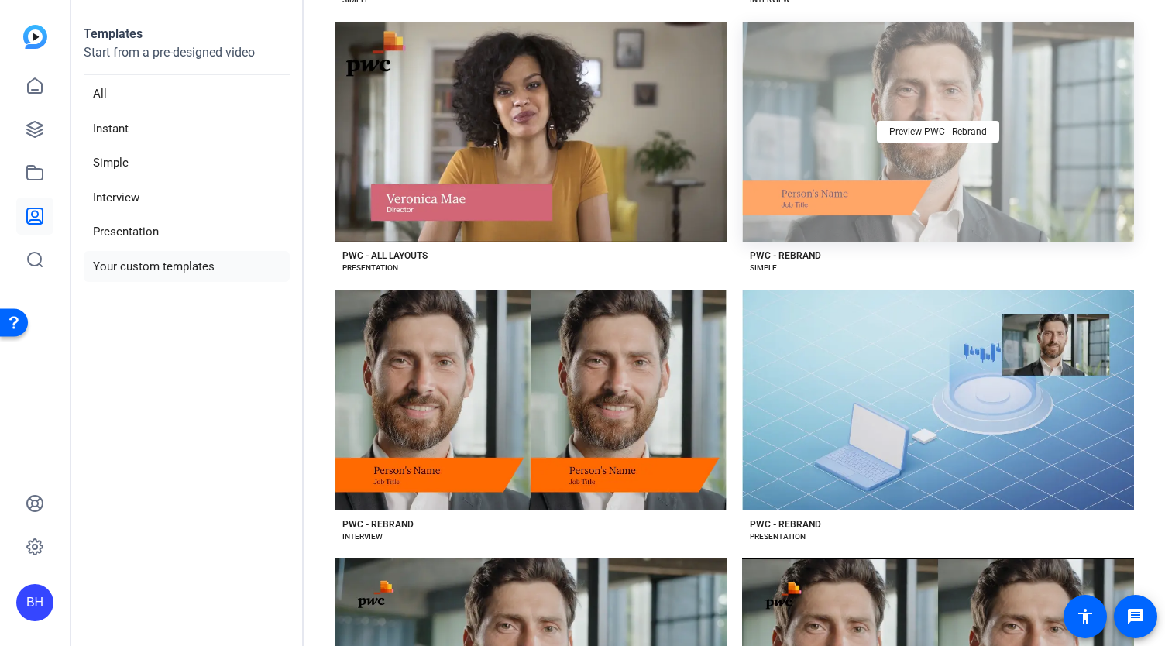
click at [937, 143] on div "Preview PWC - Rebrand" at bounding box center [938, 132] width 392 height 221
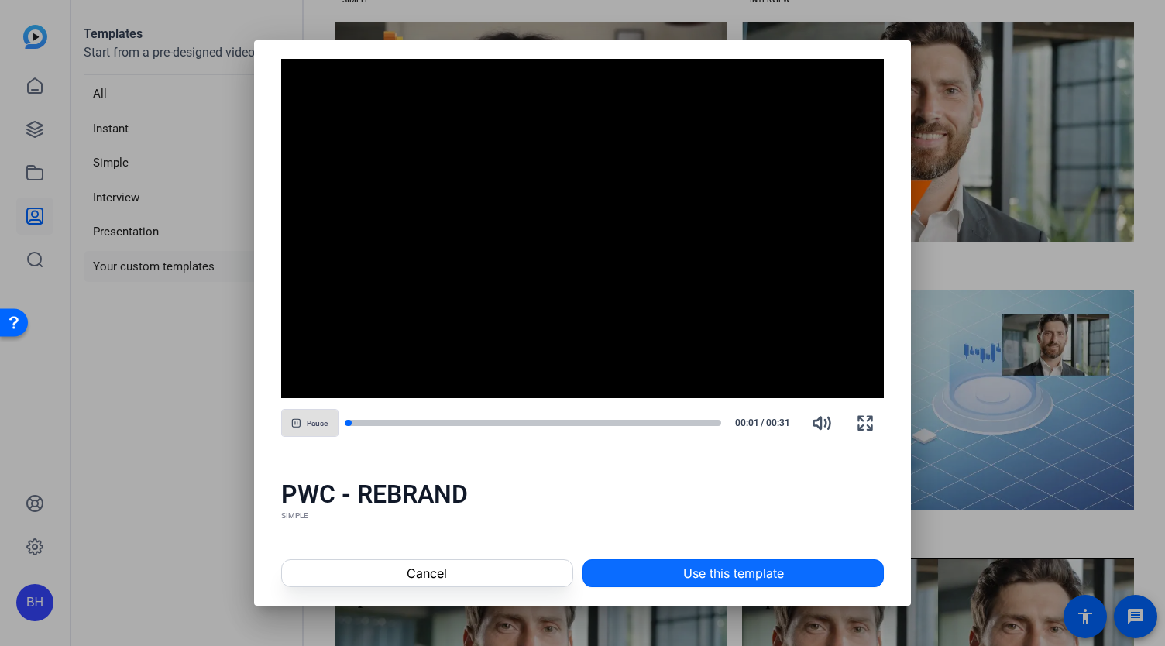
click at [732, 574] on span "Use this template" at bounding box center [733, 573] width 101 height 19
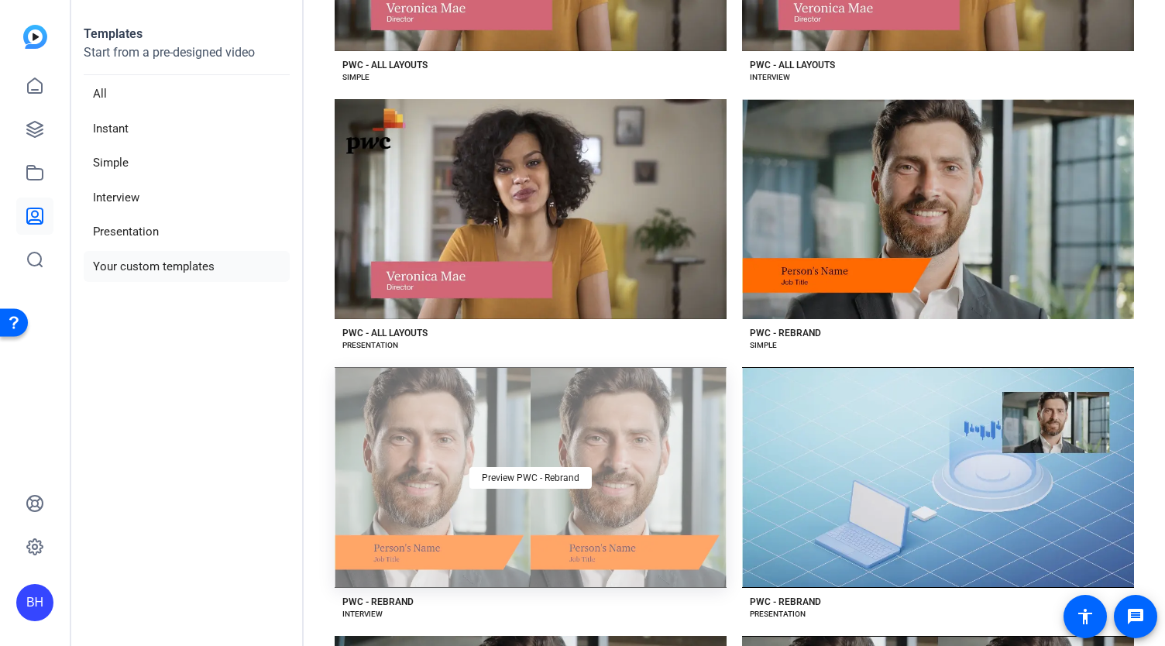
scroll to position [449, 0]
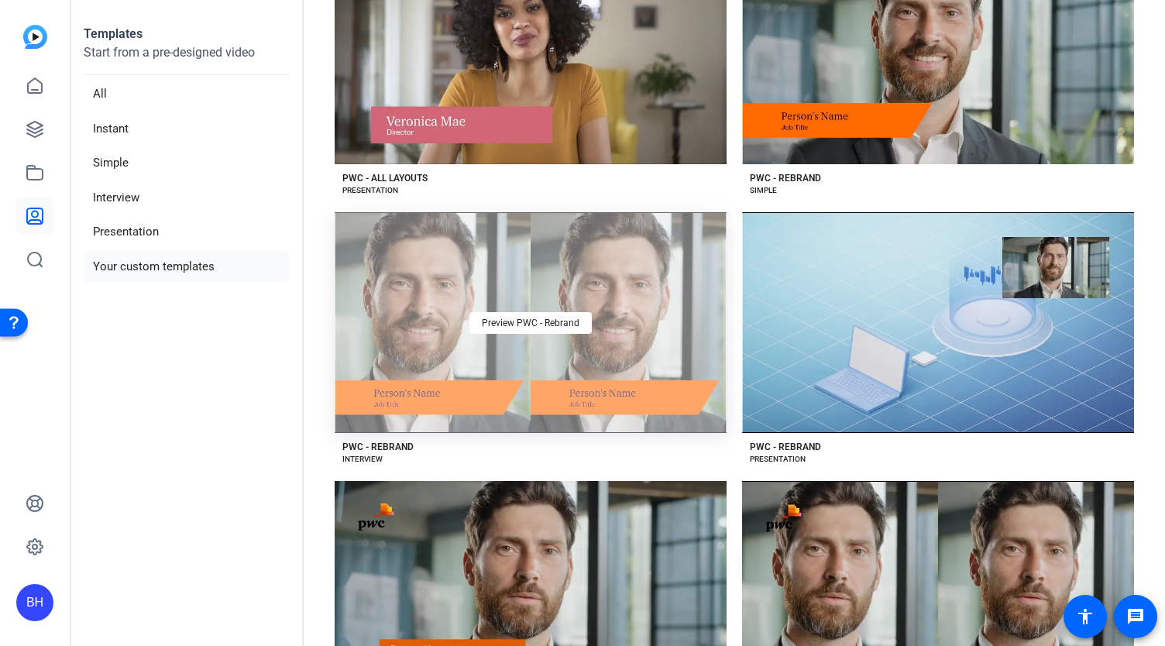
click at [552, 344] on div "Preview PWC - Rebrand" at bounding box center [531, 322] width 392 height 221
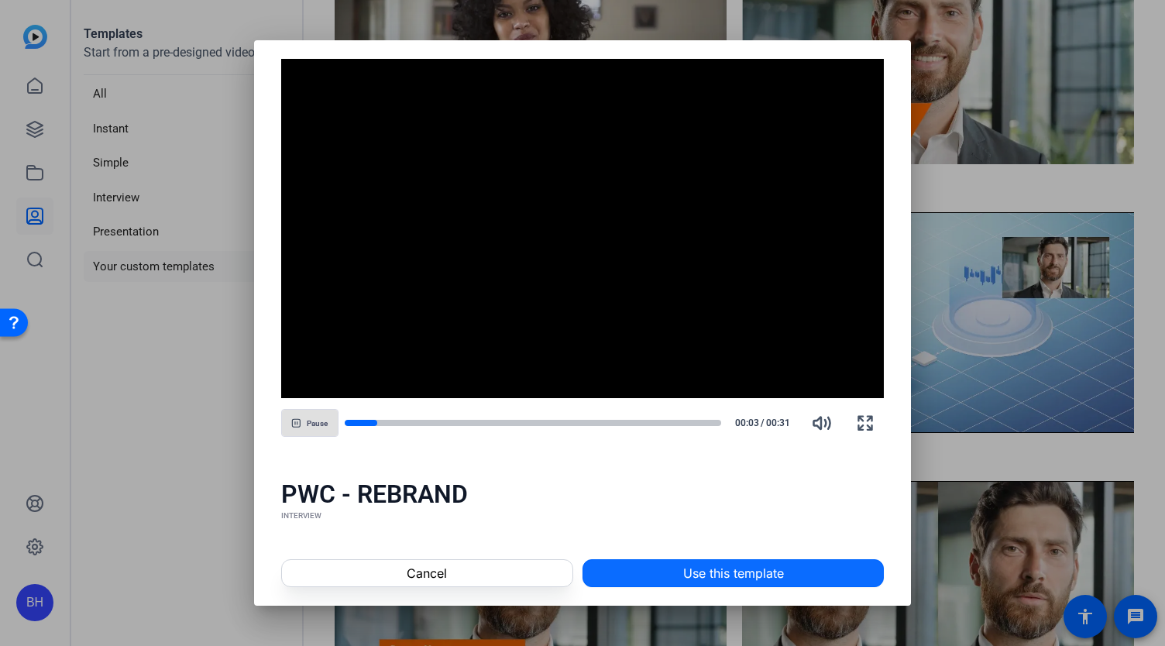
click at [691, 571] on span "Use this template" at bounding box center [733, 573] width 101 height 19
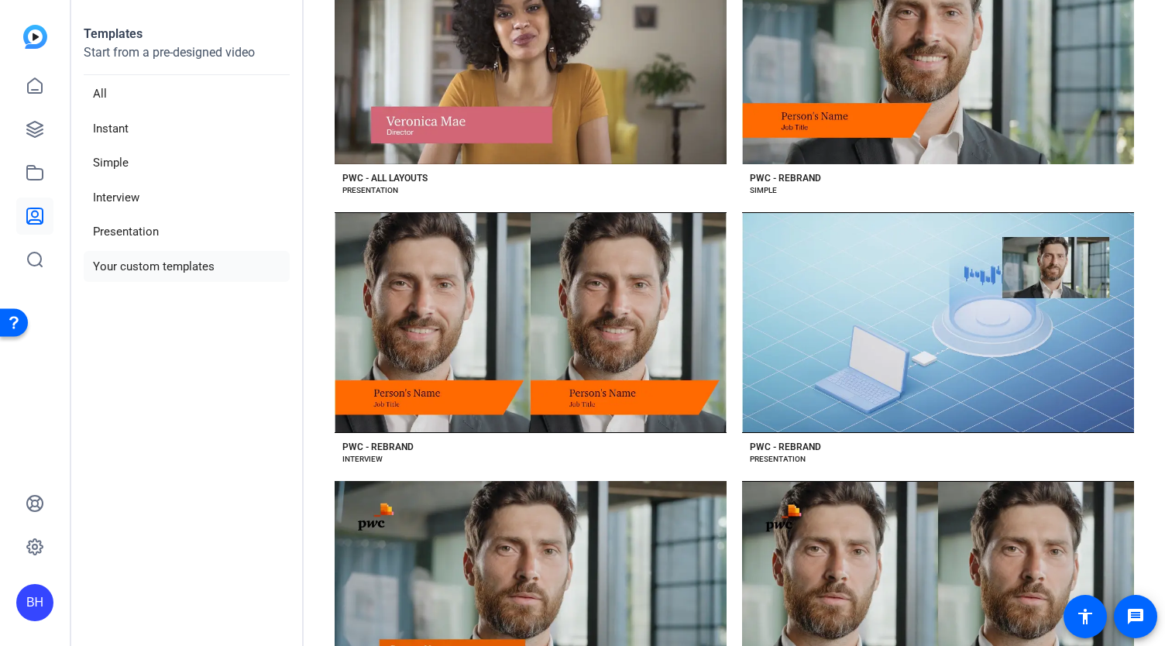
click at [38, 38] on img at bounding box center [35, 37] width 24 height 24
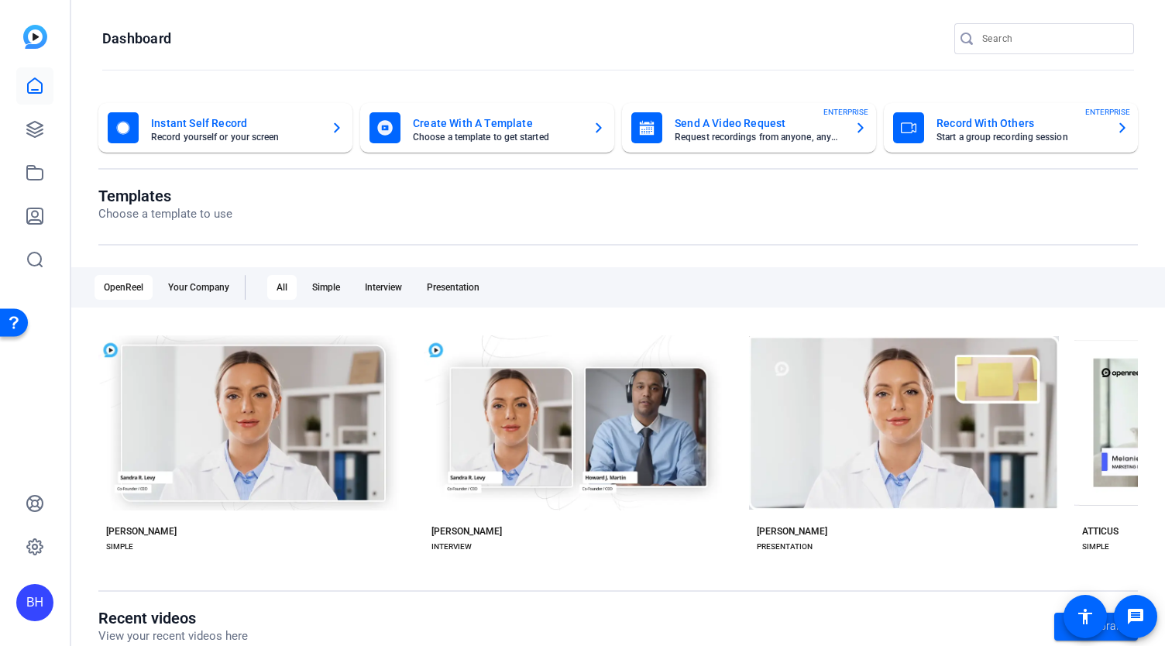
click at [1027, 129] on mat-card-title "Record With Others" at bounding box center [1020, 123] width 167 height 19
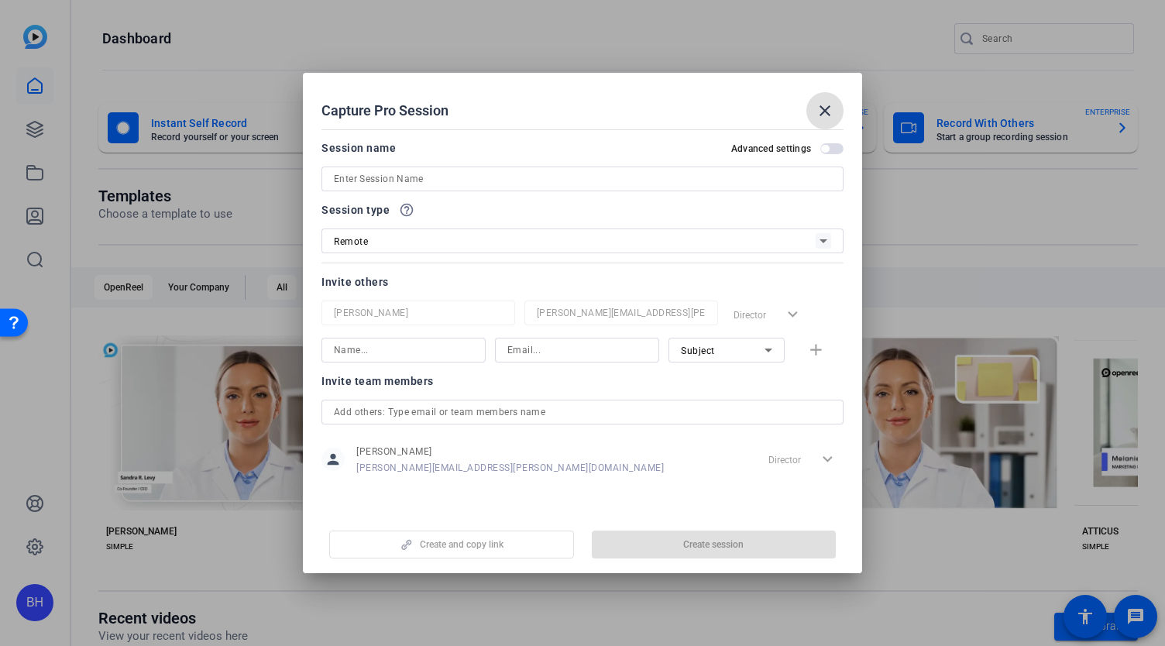
click at [443, 176] on input at bounding box center [582, 179] width 497 height 19
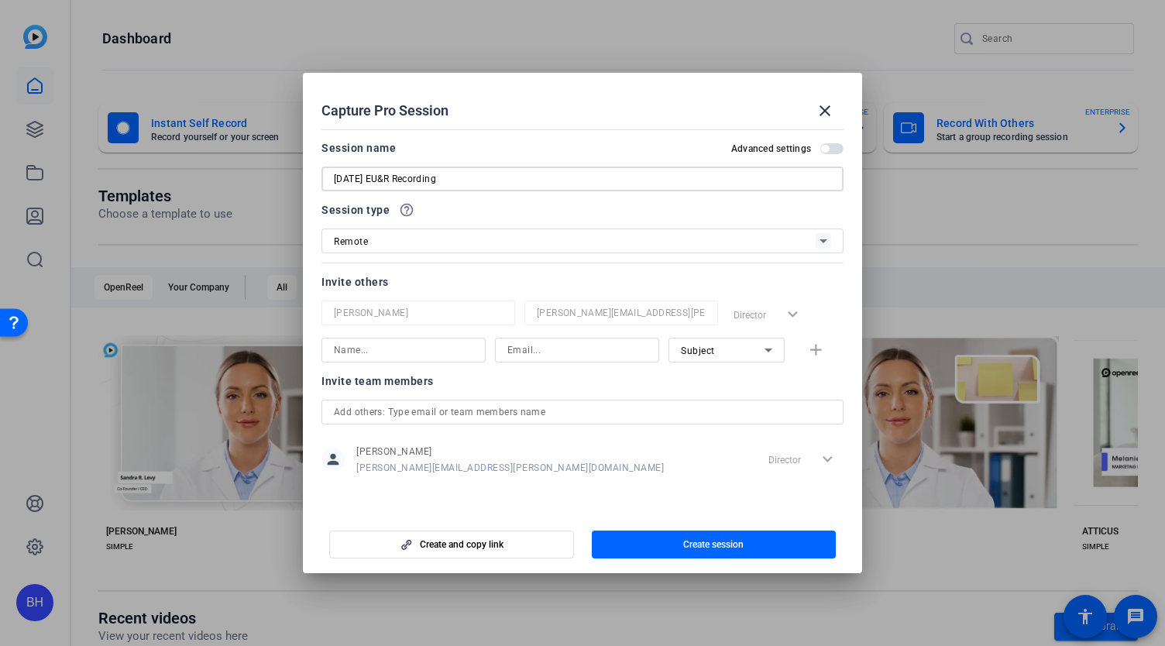
type input "[DATE] EU&R Recording"
click at [824, 151] on span "button" at bounding box center [825, 149] width 8 height 8
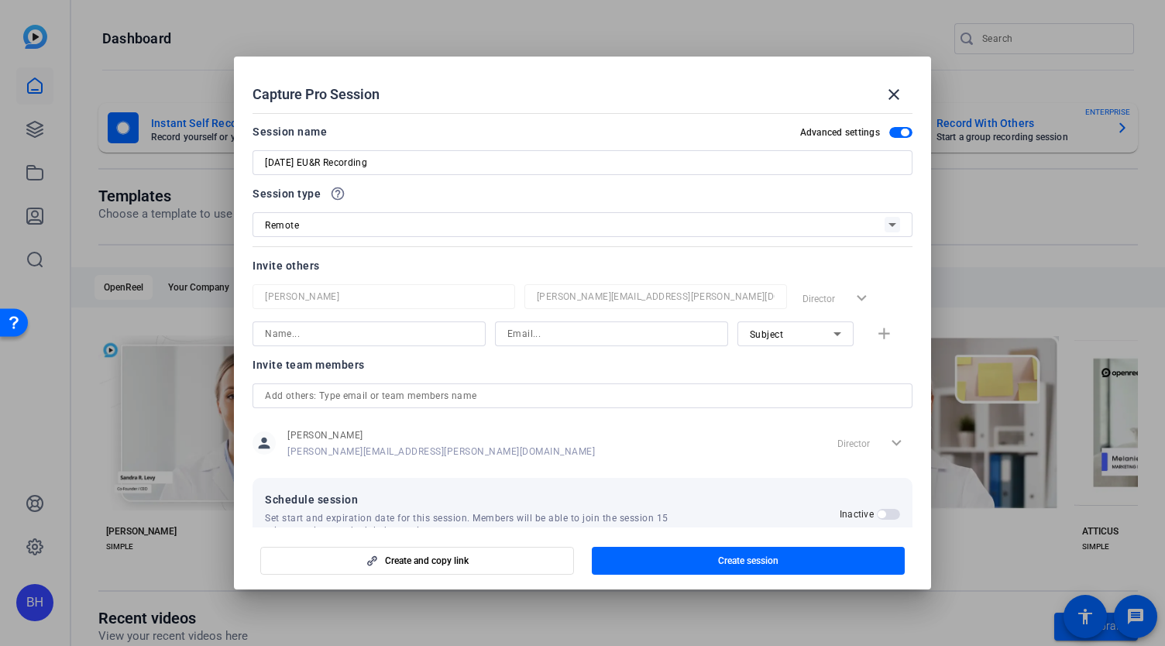
click at [901, 132] on span "button" at bounding box center [905, 133] width 8 height 8
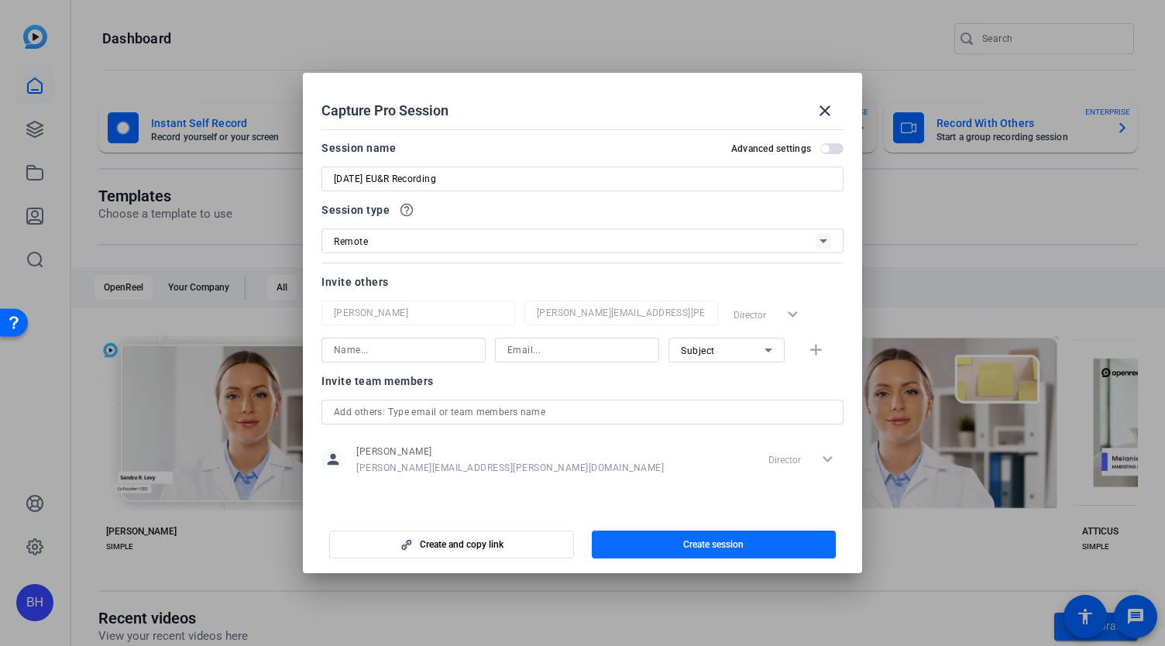
click at [718, 544] on span "Create session" at bounding box center [713, 544] width 60 height 12
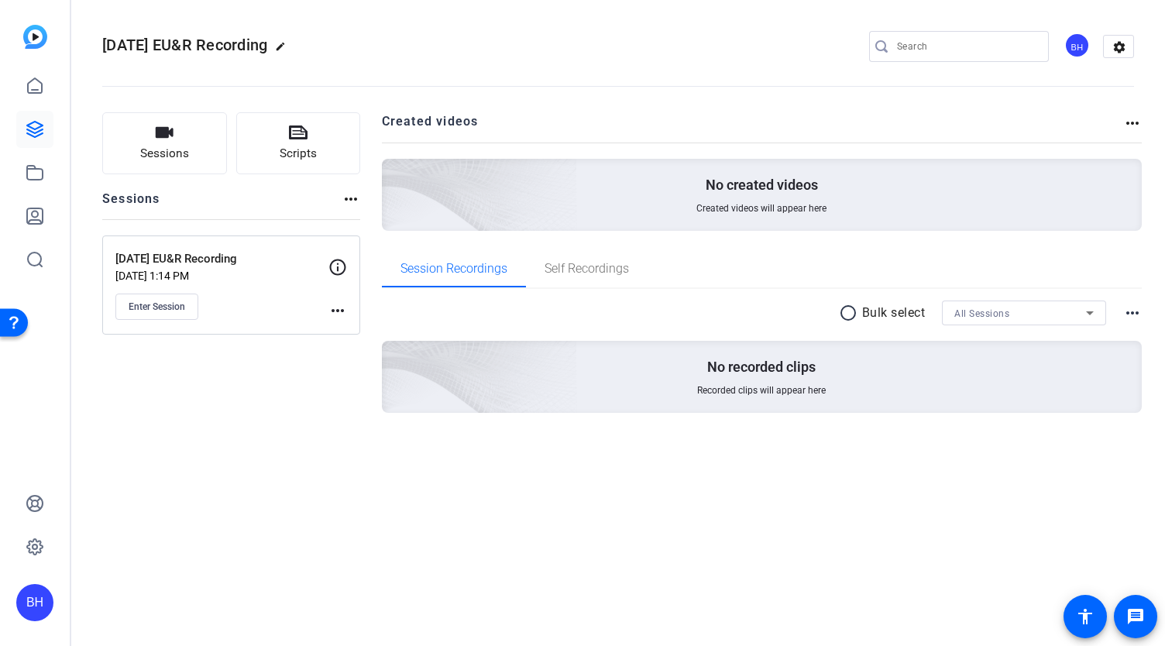
click at [335, 310] on mat-icon "more_horiz" at bounding box center [337, 310] width 19 height 19
click at [342, 330] on span "Edit Session" at bounding box center [376, 332] width 70 height 19
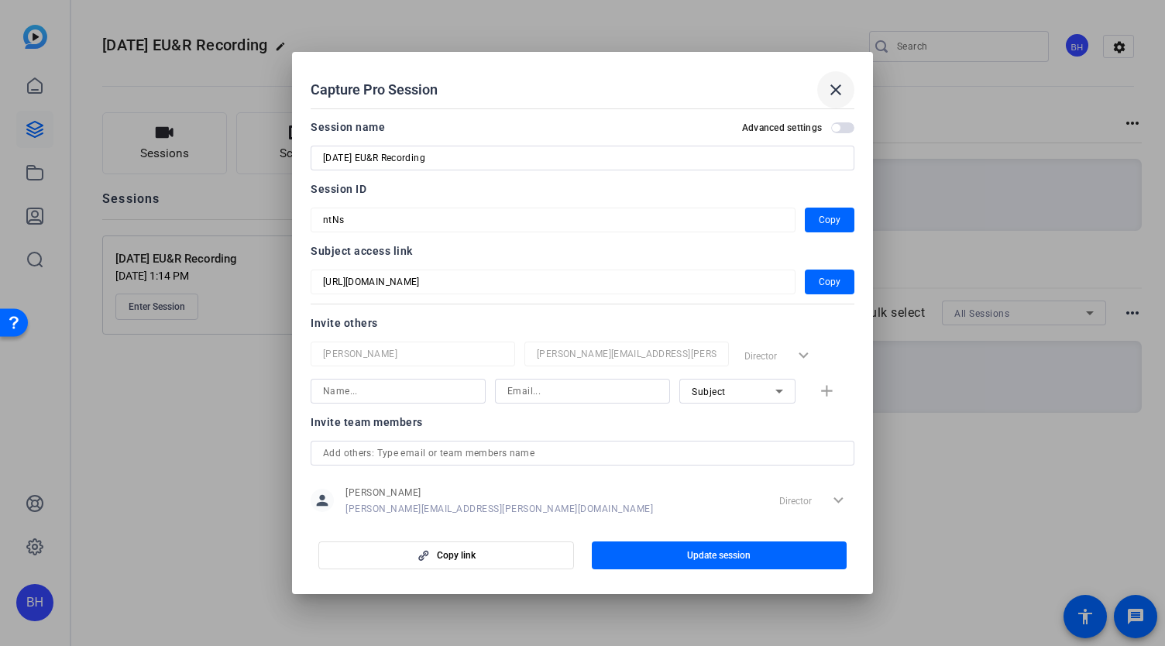
click at [834, 88] on mat-icon "close" at bounding box center [836, 90] width 19 height 19
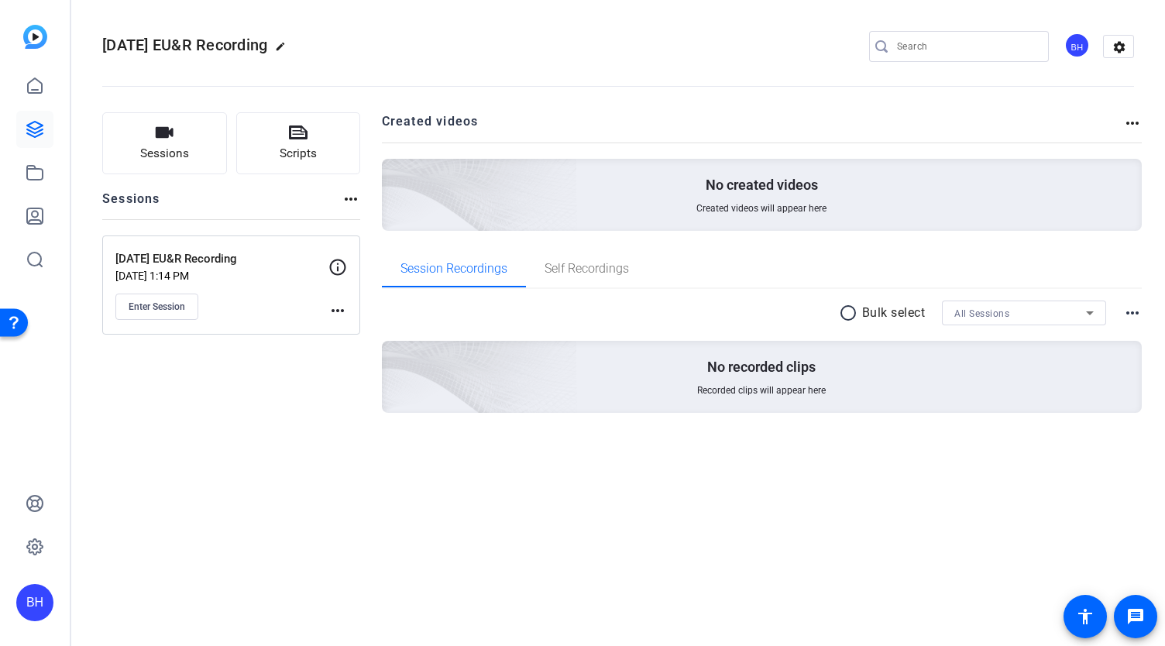
click at [334, 304] on mat-icon "more_horiz" at bounding box center [337, 310] width 19 height 19
click at [358, 334] on span "Edit Session" at bounding box center [376, 332] width 70 height 19
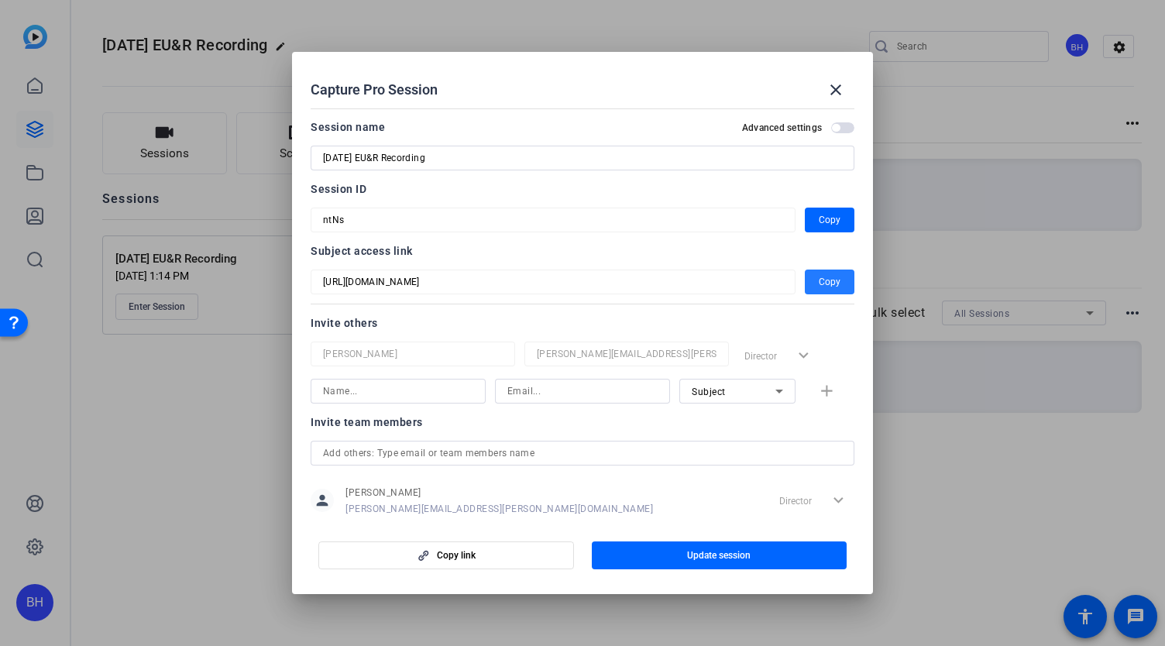
click at [838, 283] on span "button" at bounding box center [830, 281] width 50 height 37
